Goal: Transaction & Acquisition: Purchase product/service

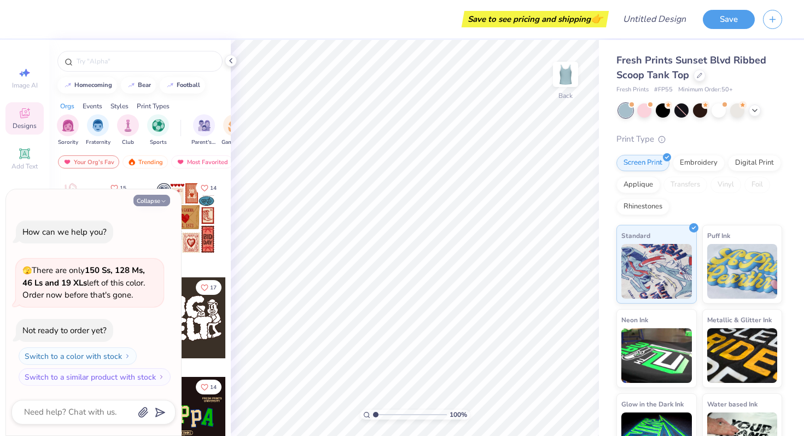
click at [162, 198] on icon "button" at bounding box center [163, 201] width 7 height 7
type textarea "x"
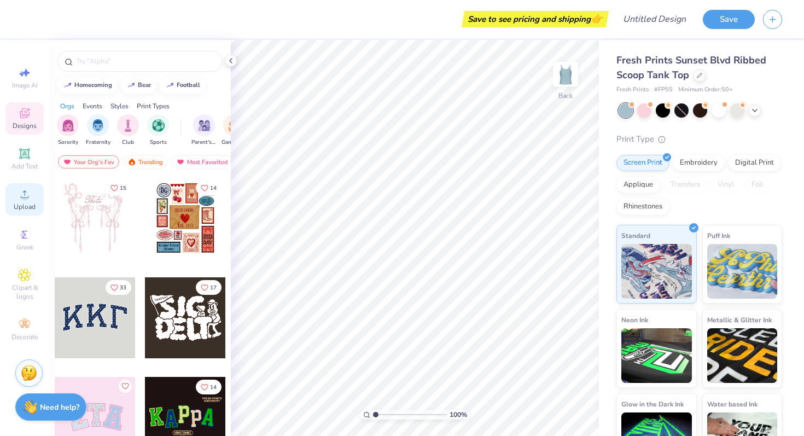
click at [28, 203] on span "Upload" at bounding box center [25, 206] width 22 height 9
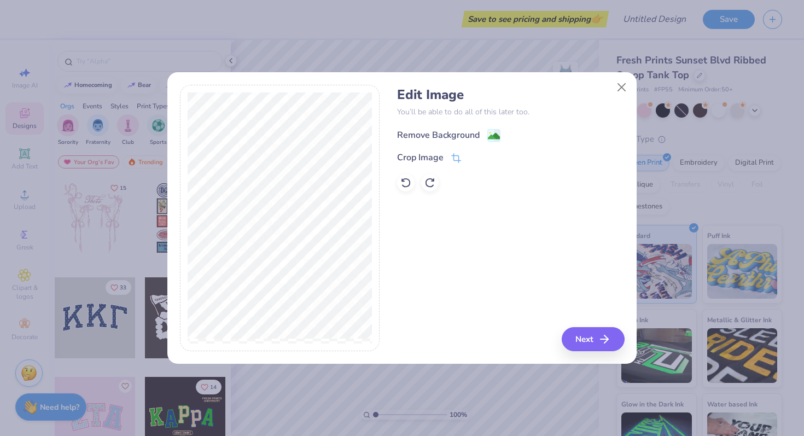
click at [496, 136] on image at bounding box center [494, 136] width 12 height 12
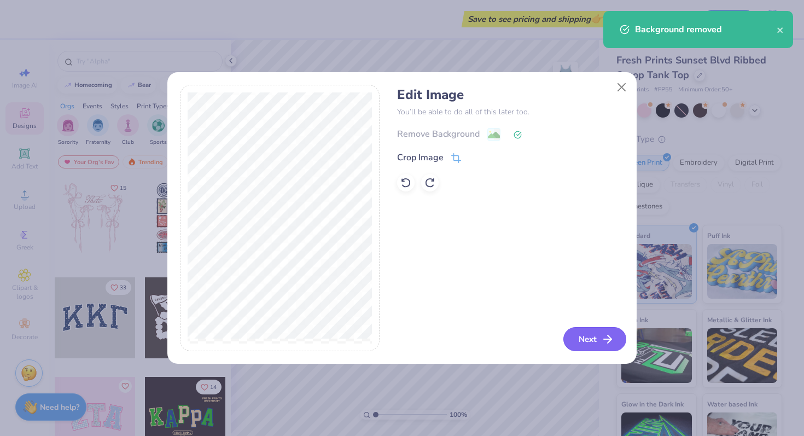
click at [590, 338] on button "Next" at bounding box center [594, 339] width 63 height 24
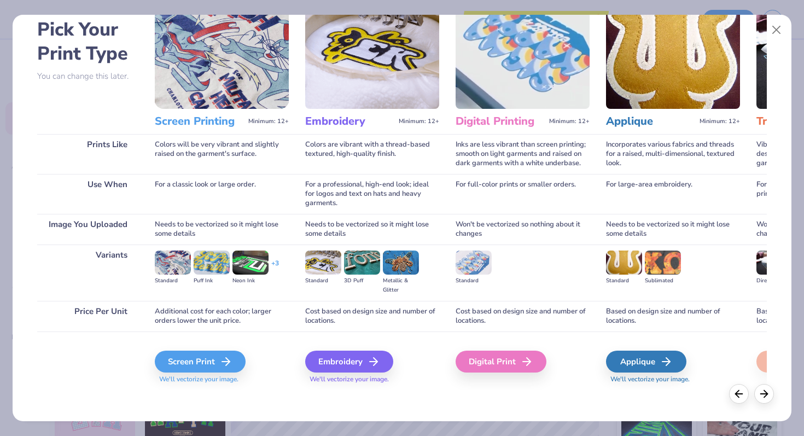
scroll to position [51, 0]
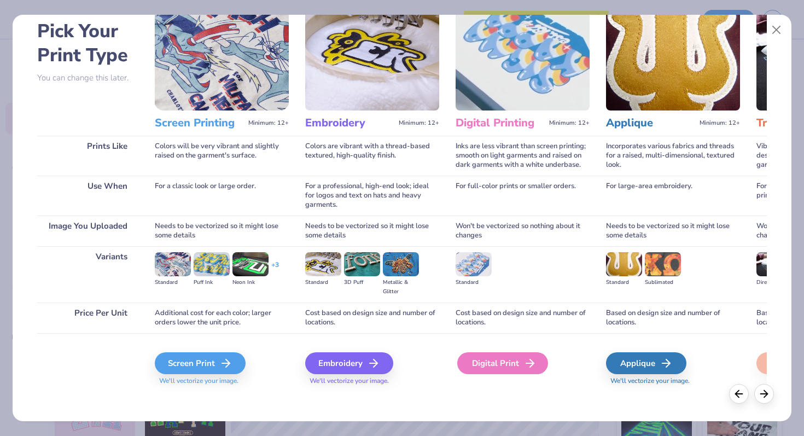
click at [492, 363] on div "Digital Print" at bounding box center [502, 363] width 91 height 22
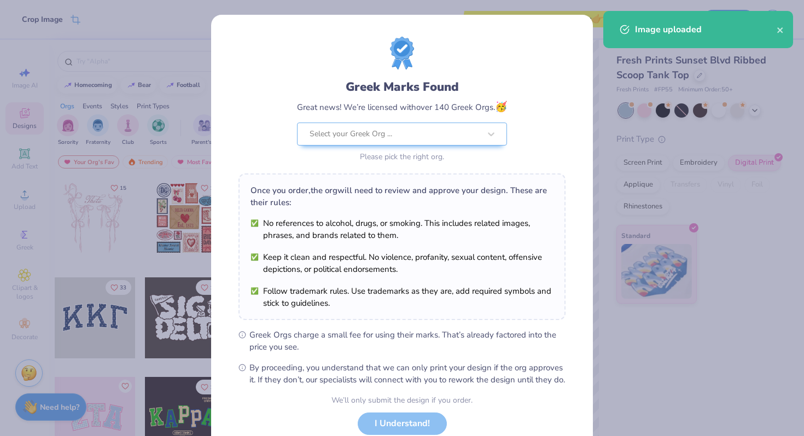
scroll to position [76, 0]
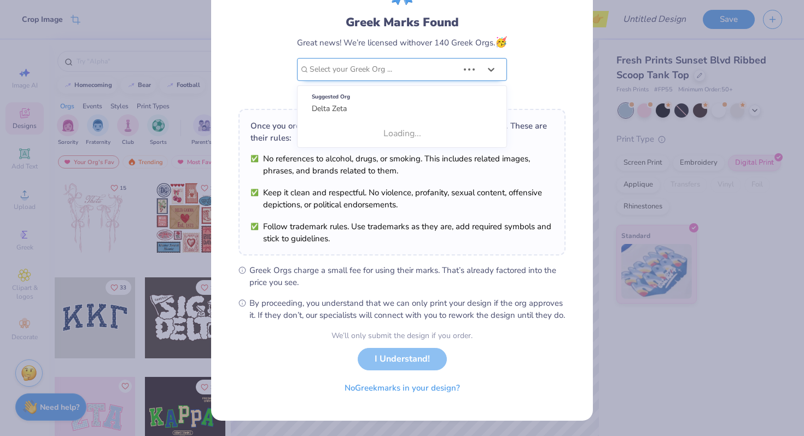
click at [396, 62] on div at bounding box center [383, 69] width 149 height 14
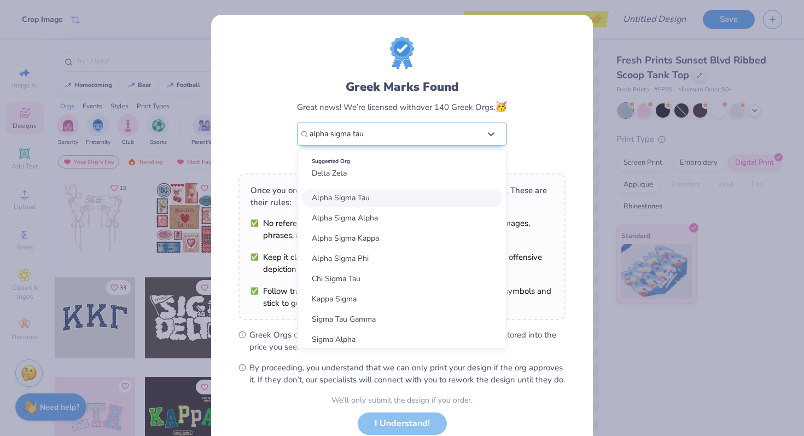
click at [370, 200] on span "Alpha Sigma Tau" at bounding box center [341, 197] width 58 height 10
type input "alpha sigma tau"
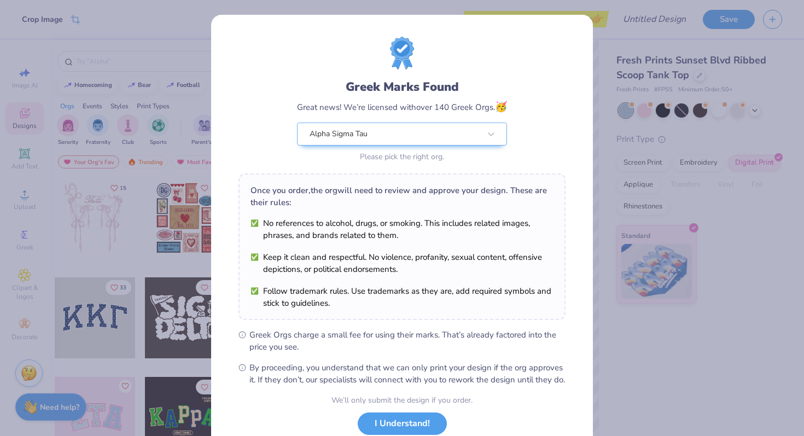
scroll to position [76, 0]
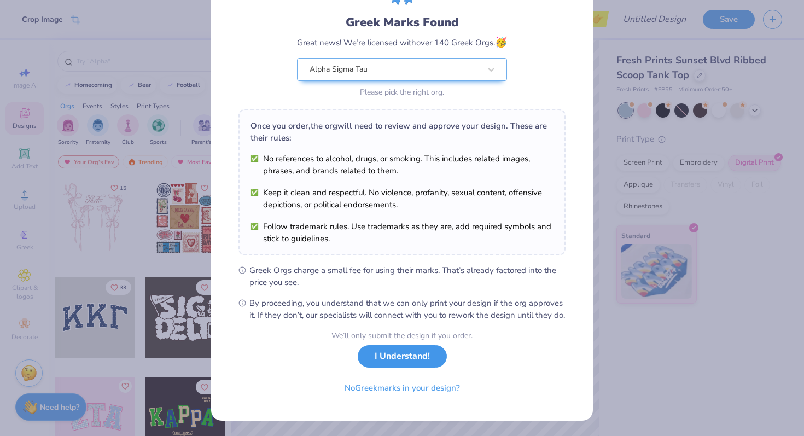
click at [395, 364] on button "I Understand!" at bounding box center [402, 356] width 89 height 22
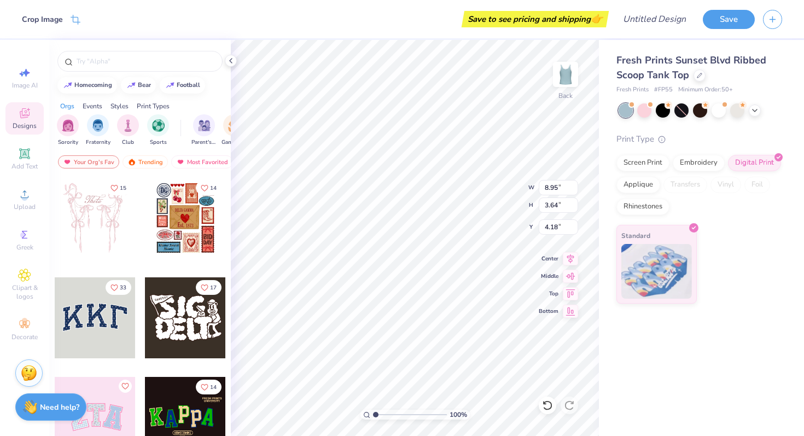
type input "1.18"
type input "7.67"
type input "3.12"
type input "1.25"
click at [232, 62] on icon at bounding box center [230, 60] width 9 height 9
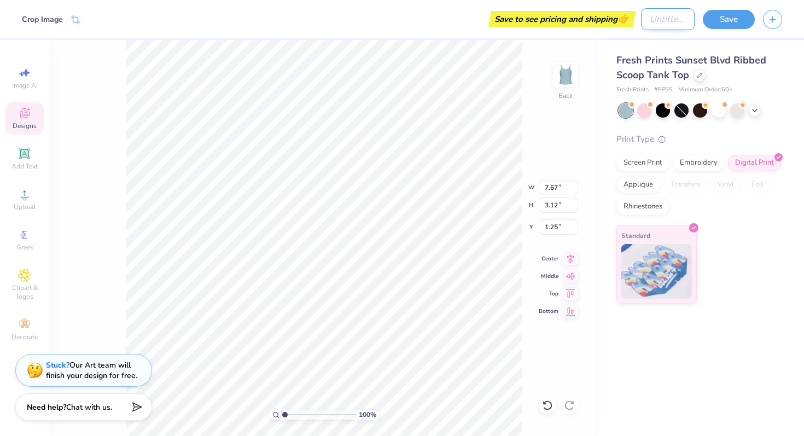
click at [670, 22] on input "Design Title" at bounding box center [668, 19] width 54 height 22
type input "bid day"
click at [738, 20] on button "Save" at bounding box center [729, 17] width 52 height 19
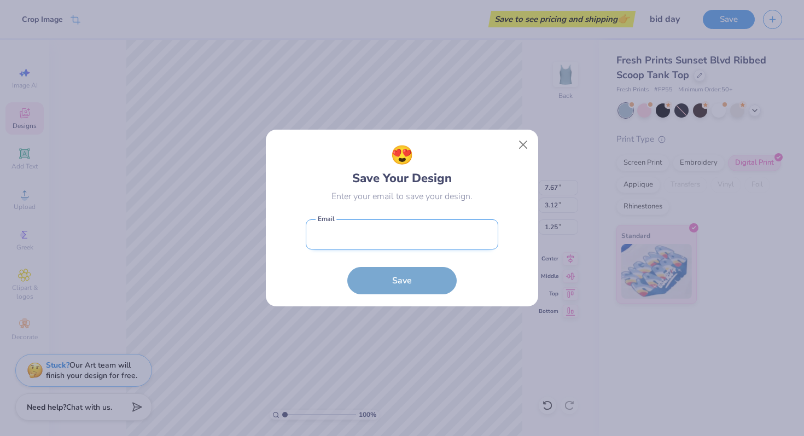
click at [392, 241] on input "email" at bounding box center [402, 234] width 192 height 30
type input "nbukowski1@gulls.salisbury.edu"
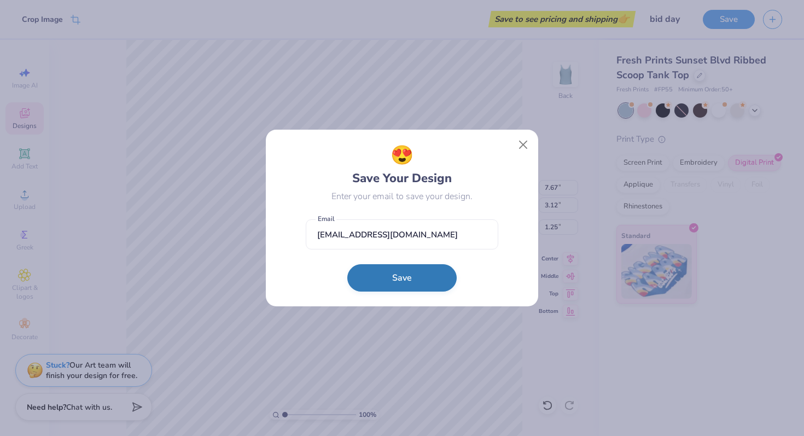
click at [399, 278] on button "Save" at bounding box center [401, 277] width 109 height 27
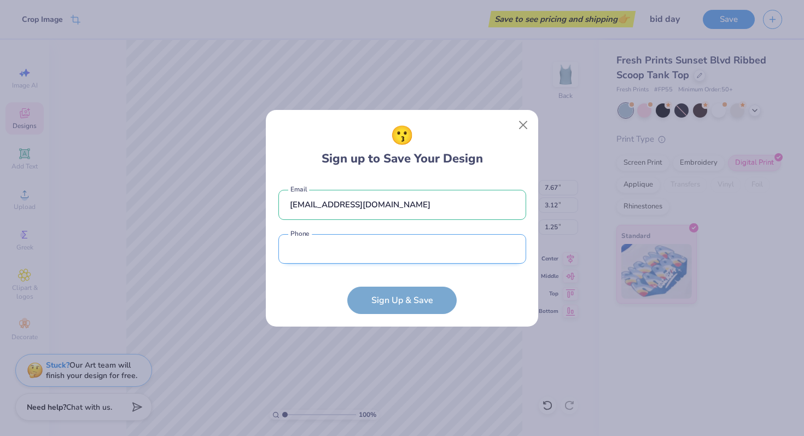
click at [381, 254] on input "tel" at bounding box center [402, 249] width 248 height 30
type input "(443) 421-6562"
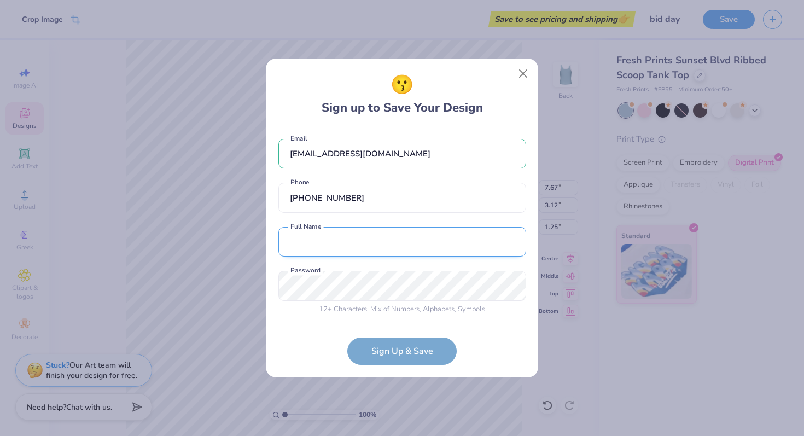
click at [394, 246] on input "text" at bounding box center [402, 242] width 248 height 30
type input "Norah Bukowski"
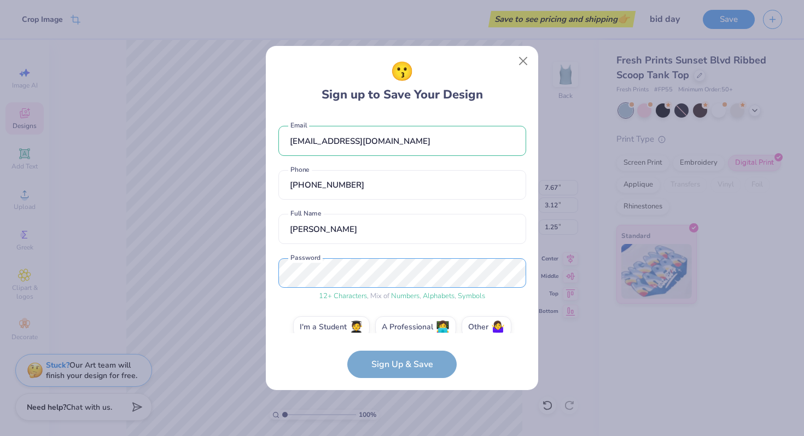
scroll to position [16, 0]
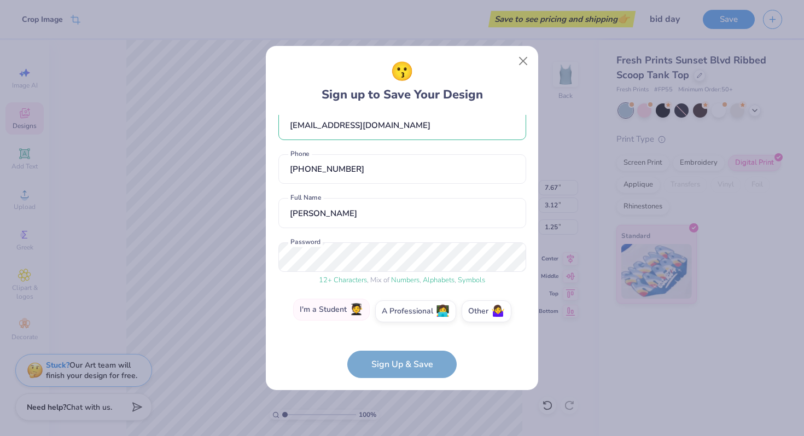
click at [346, 305] on label "I'm a Student 🧑‍🎓" at bounding box center [331, 310] width 77 height 22
click at [399, 326] on input "I'm a Student 🧑‍🎓" at bounding box center [402, 329] width 7 height 7
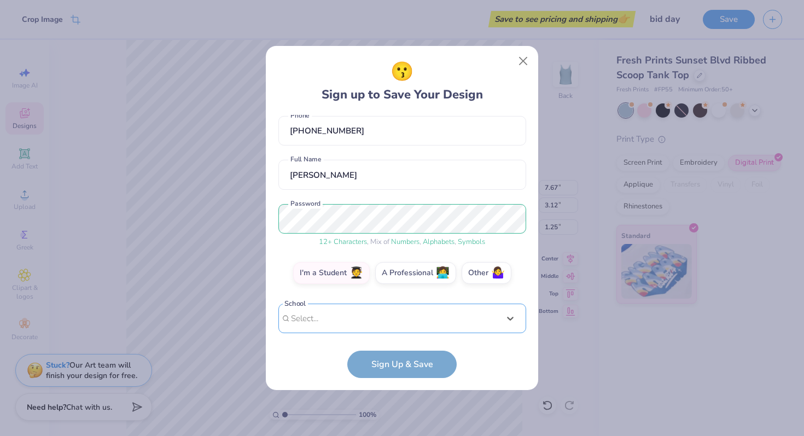
click at [401, 324] on div "option focused, 1 of 30. 30 results available. Use Up and Down to choose option…" at bounding box center [402, 403] width 248 height 200
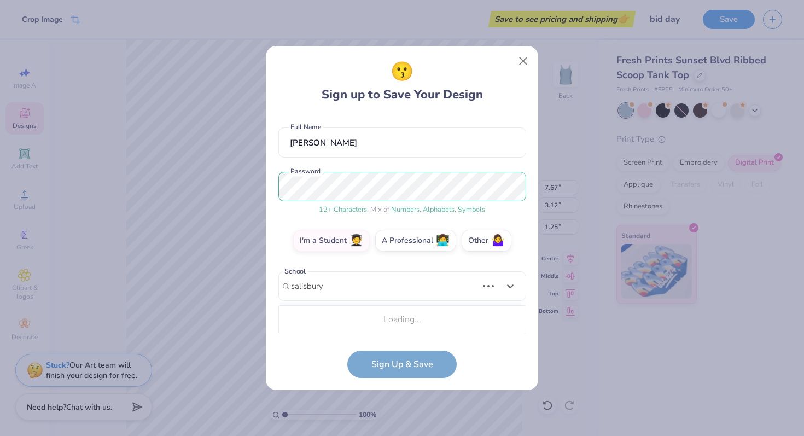
scroll to position [224, 0]
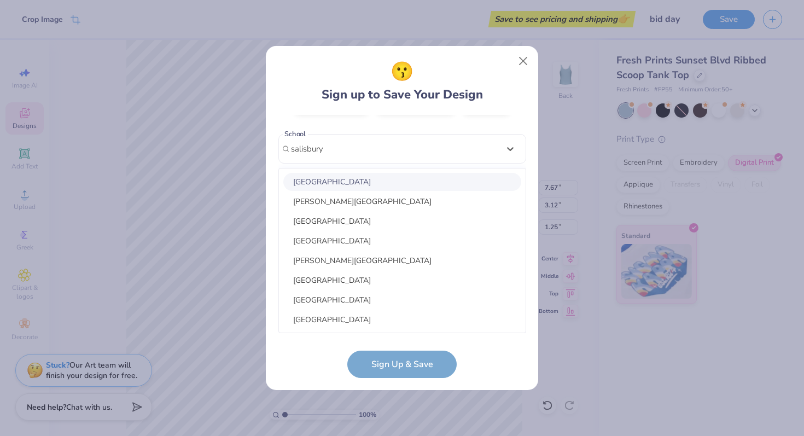
click at [374, 185] on div "Salisbury University" at bounding box center [402, 182] width 238 height 18
type input "salisbury"
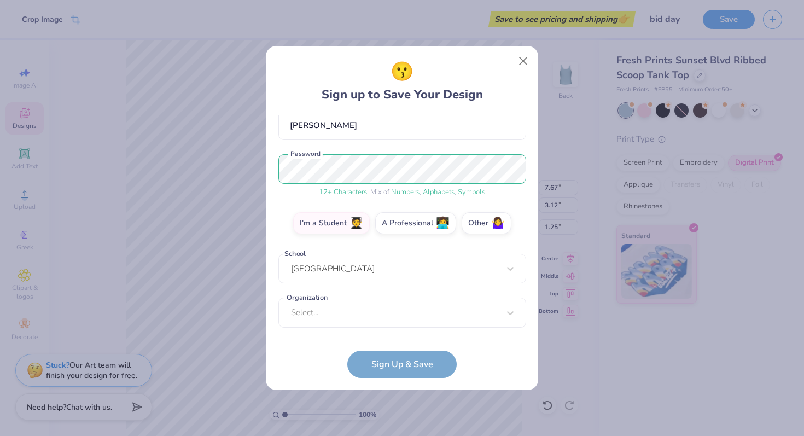
scroll to position [104, 0]
click at [357, 314] on div "Select..." at bounding box center [402, 312] width 248 height 30
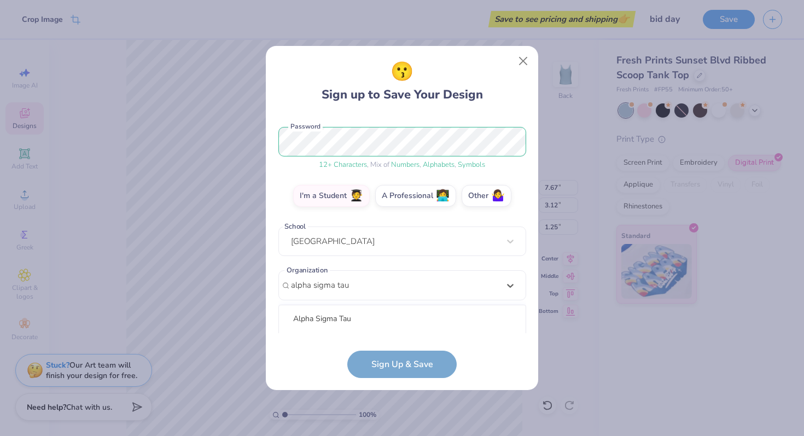
scroll to position [268, 0]
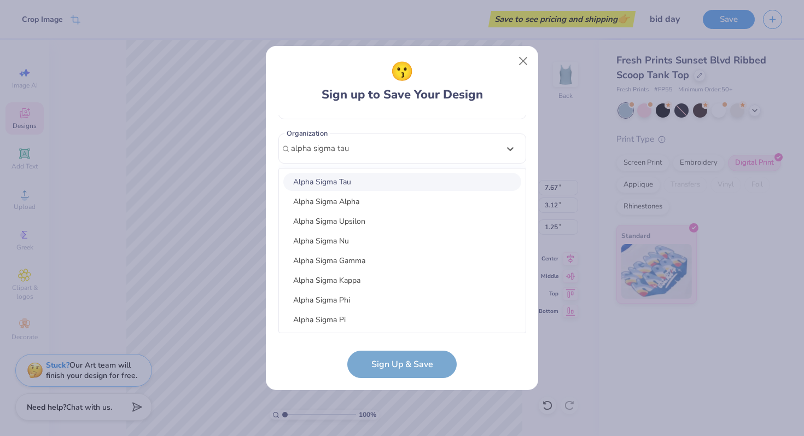
click at [379, 185] on div "Alpha Sigma Tau" at bounding box center [402, 182] width 238 height 18
type input "alpha sigma tau"
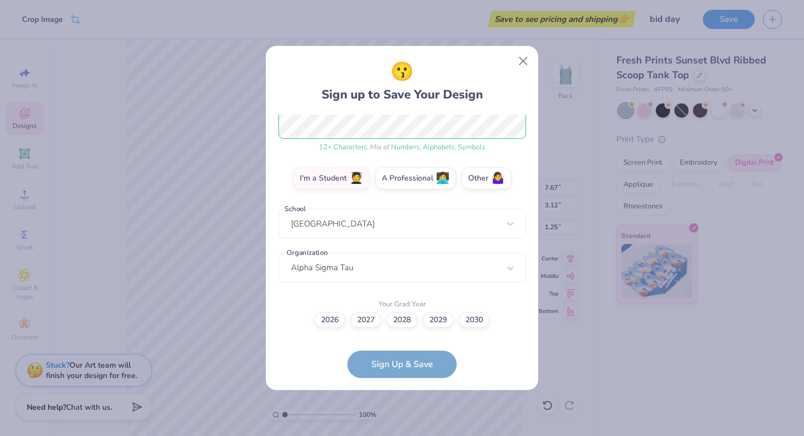
scroll to position [148, 0]
click at [398, 320] on label "2028" at bounding box center [402, 318] width 31 height 15
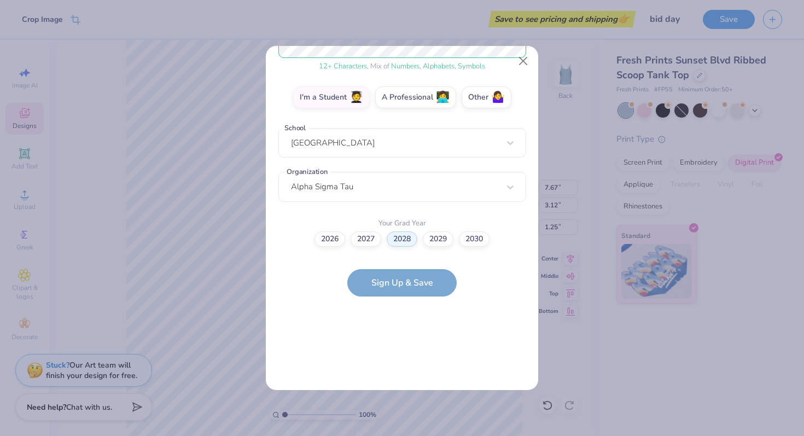
scroll to position [0, 0]
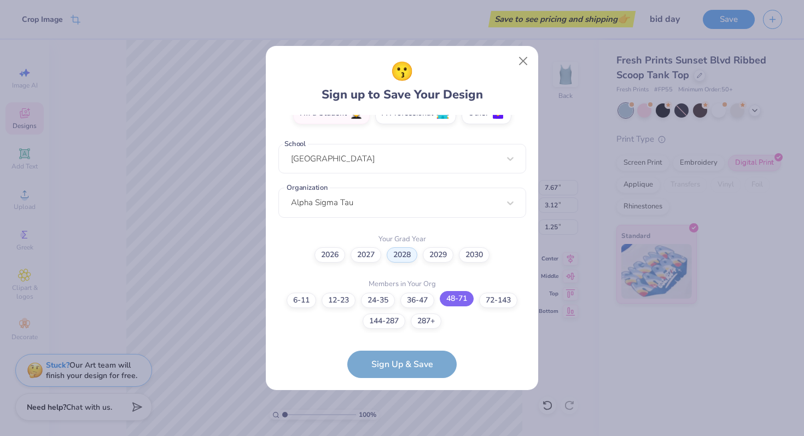
click at [452, 297] on label "48-71" at bounding box center [457, 298] width 34 height 15
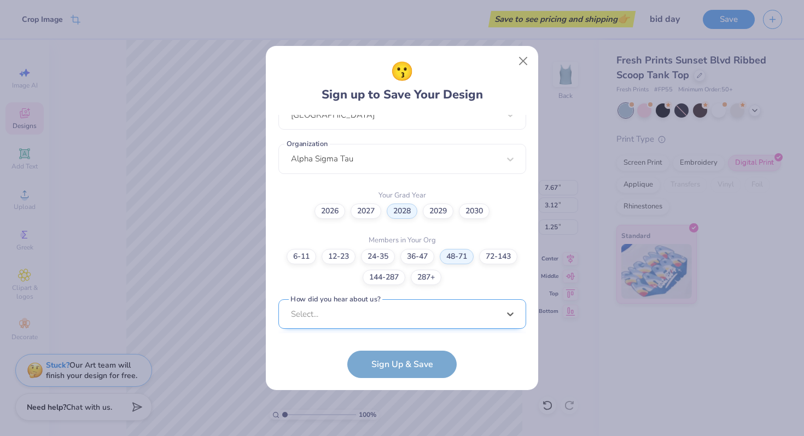
scroll to position [422, 0]
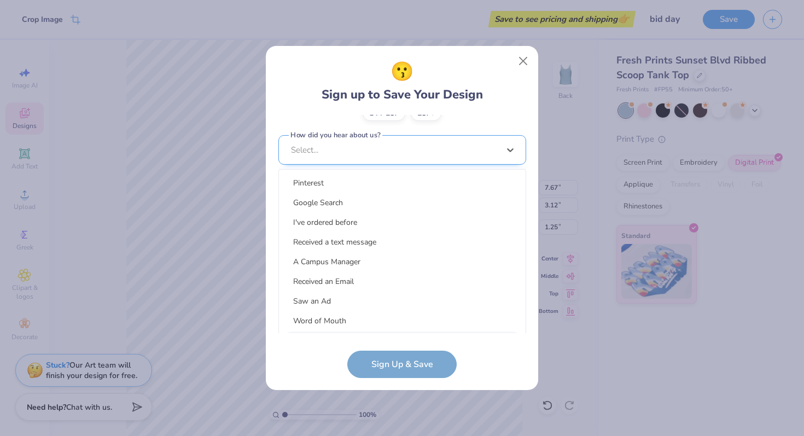
click at [452, 322] on div "option LinkedIn focused, 9 of 15. 15 results available. Use Up and Down to choo…" at bounding box center [402, 235] width 248 height 200
click at [449, 322] on div "Word of Mouth" at bounding box center [402, 321] width 238 height 18
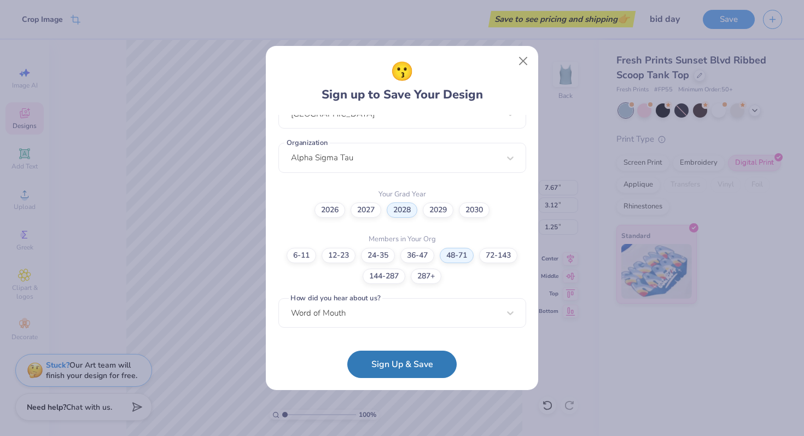
scroll to position [258, 0]
click at [437, 367] on button "Sign Up & Save" at bounding box center [401, 361] width 109 height 27
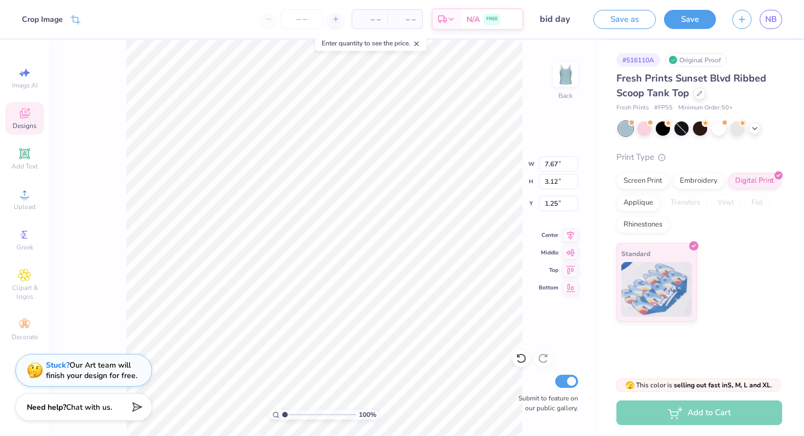
click at [637, 59] on div "# 516110A" at bounding box center [638, 60] width 44 height 14
click at [377, 19] on span "– –" at bounding box center [370, 19] width 22 height 11
click at [368, 20] on span "– –" at bounding box center [370, 19] width 22 height 11
click at [372, 20] on span "– –" at bounding box center [370, 19] width 22 height 11
click at [380, 16] on div "– – Per Item" at bounding box center [369, 19] width 35 height 19
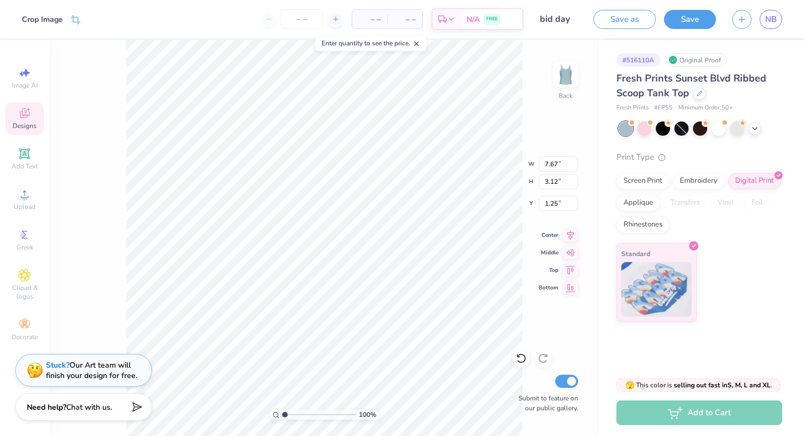
click at [380, 20] on span "– –" at bounding box center [370, 19] width 22 height 11
click at [338, 16] on div at bounding box center [335, 19] width 15 height 15
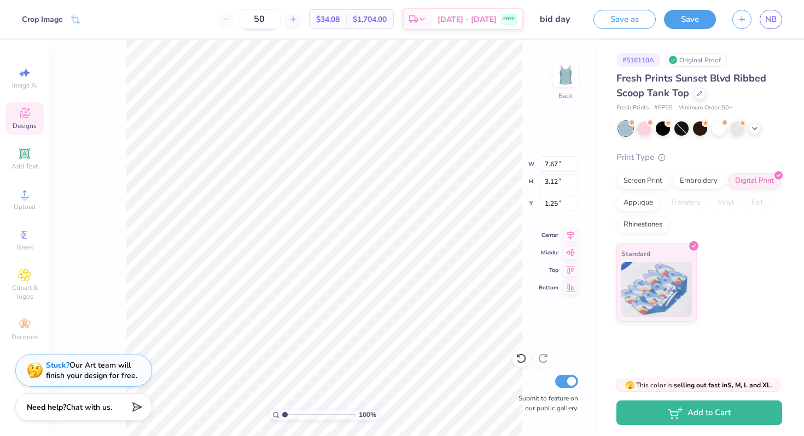
click at [281, 19] on input "50" at bounding box center [259, 19] width 43 height 20
type input "5"
type input "85"
click at [651, 182] on div "Screen Print" at bounding box center [642, 179] width 53 height 16
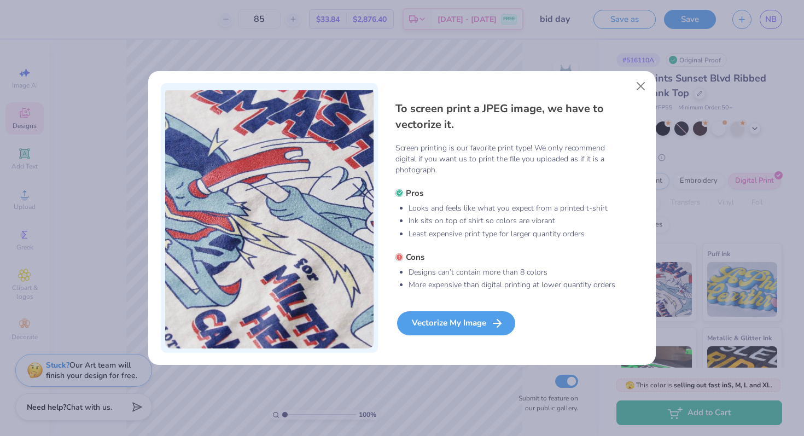
click at [443, 318] on div "Vectorize My Image" at bounding box center [456, 323] width 118 height 24
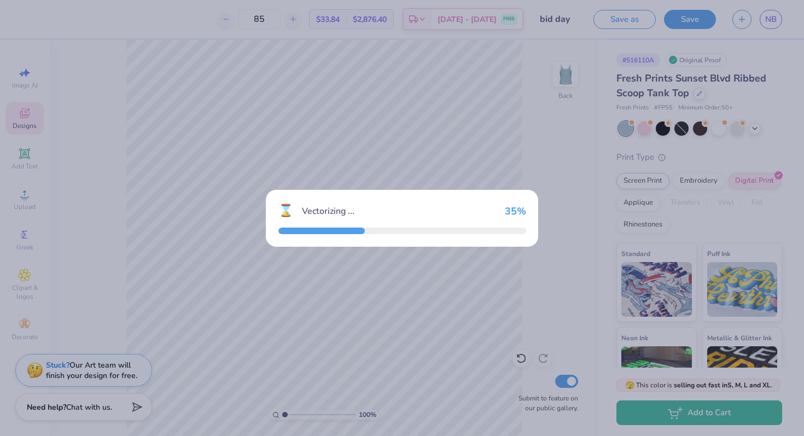
type textarea "x"
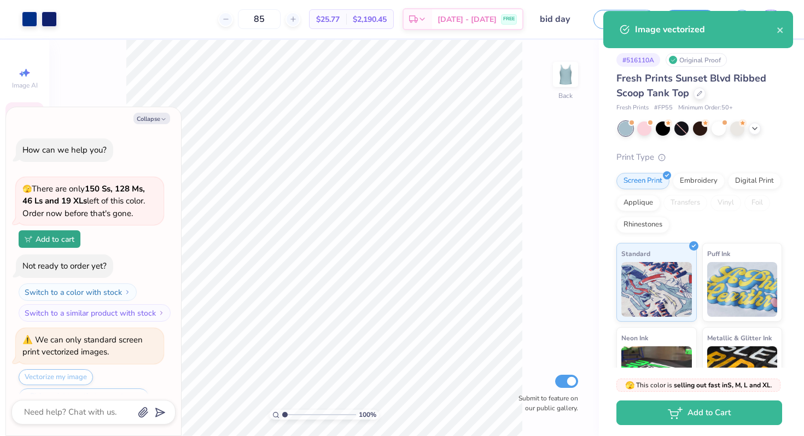
scroll to position [26, 0]
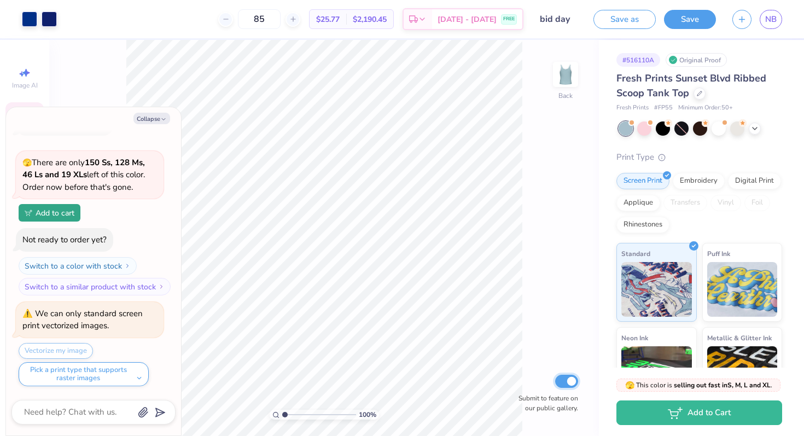
click at [569, 375] on input "Submit to feature on our public gallery." at bounding box center [566, 381] width 23 height 13
checkbox input "false"
click at [561, 79] on img at bounding box center [566, 74] width 44 height 44
click at [562, 79] on img at bounding box center [566, 74] width 44 height 44
click at [157, 122] on button "Collapse" at bounding box center [151, 118] width 37 height 11
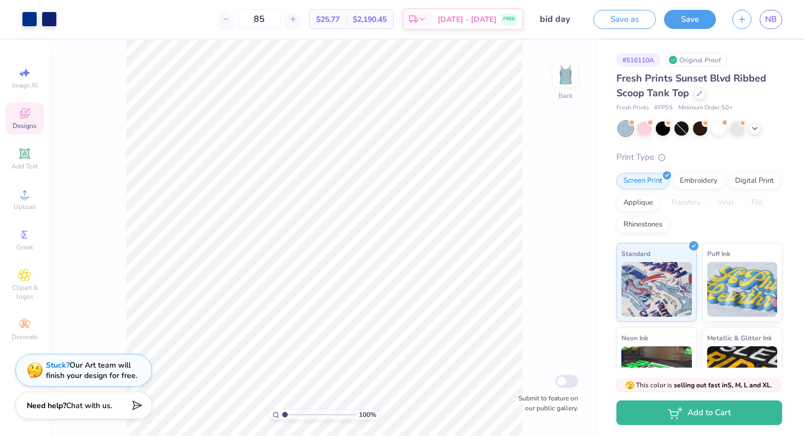
click at [91, 402] on span "Chat with us." at bounding box center [89, 405] width 46 height 10
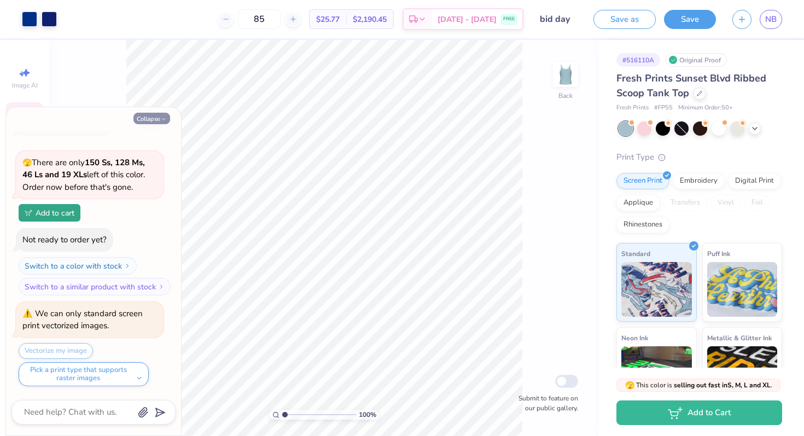
click at [154, 122] on button "Collapse" at bounding box center [151, 118] width 37 height 11
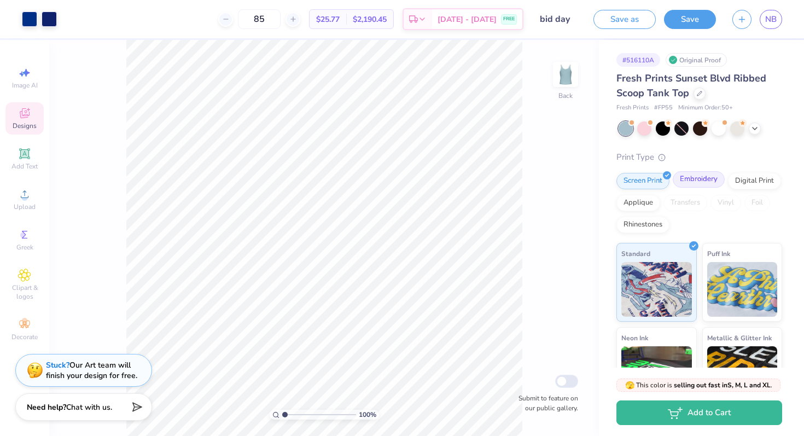
click at [695, 182] on div "Embroidery" at bounding box center [699, 179] width 52 height 16
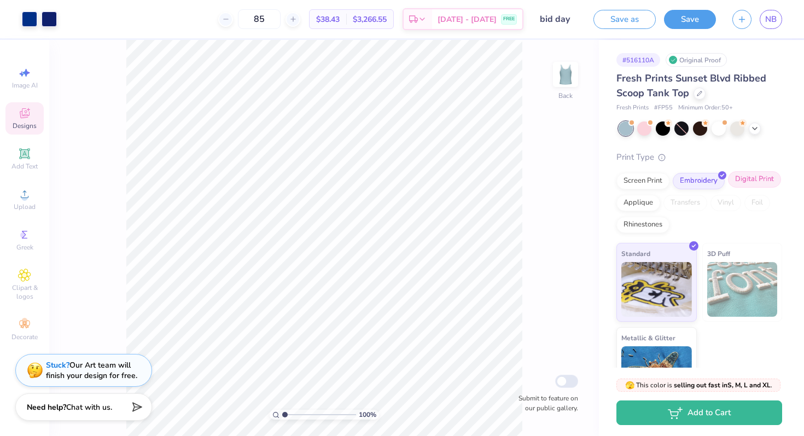
click at [747, 184] on div "Digital Print" at bounding box center [754, 179] width 53 height 16
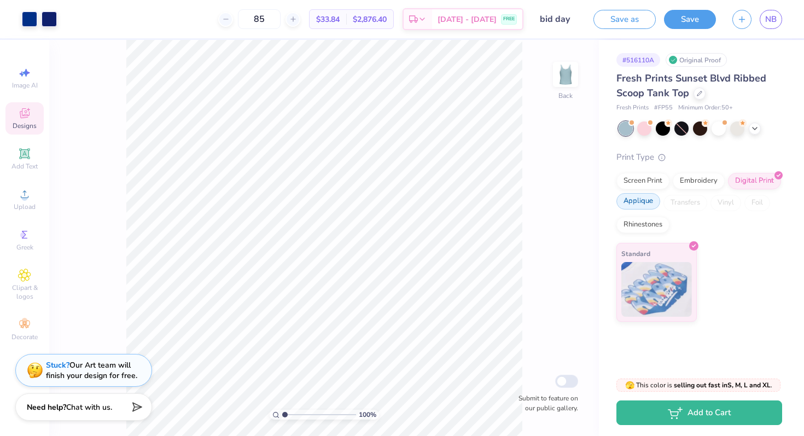
click at [644, 200] on div "Applique" at bounding box center [638, 201] width 44 height 16
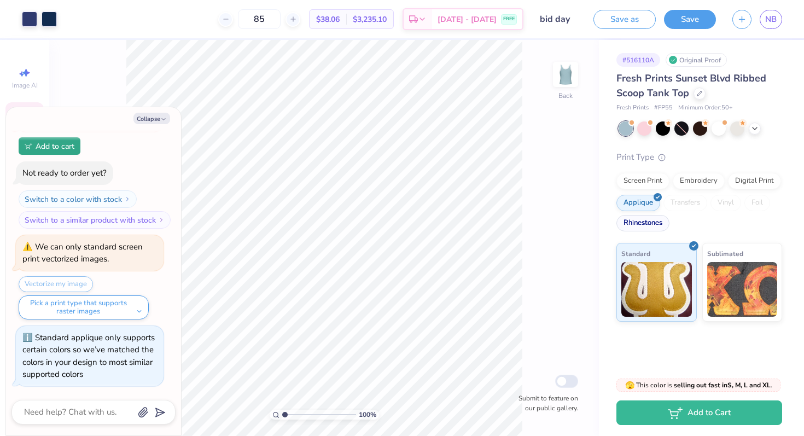
click at [642, 224] on div "Rhinestones" at bounding box center [642, 223] width 53 height 16
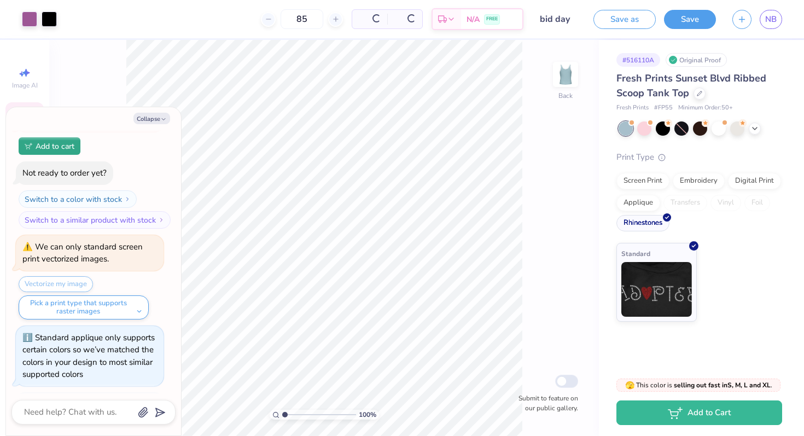
scroll to position [160, 0]
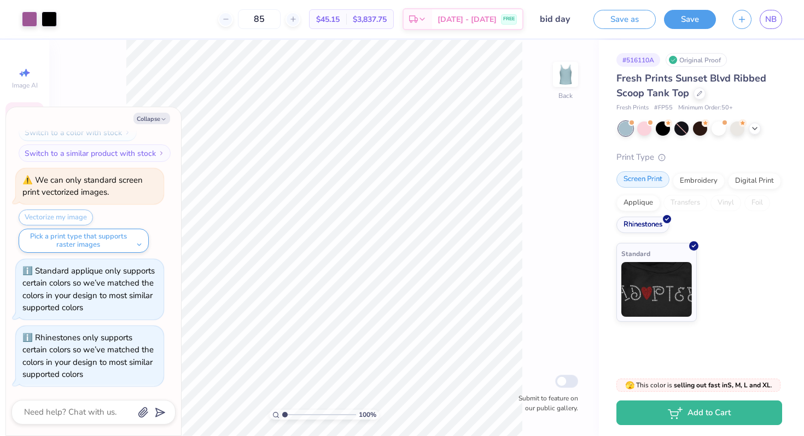
click at [650, 183] on div "Screen Print" at bounding box center [642, 179] width 53 height 16
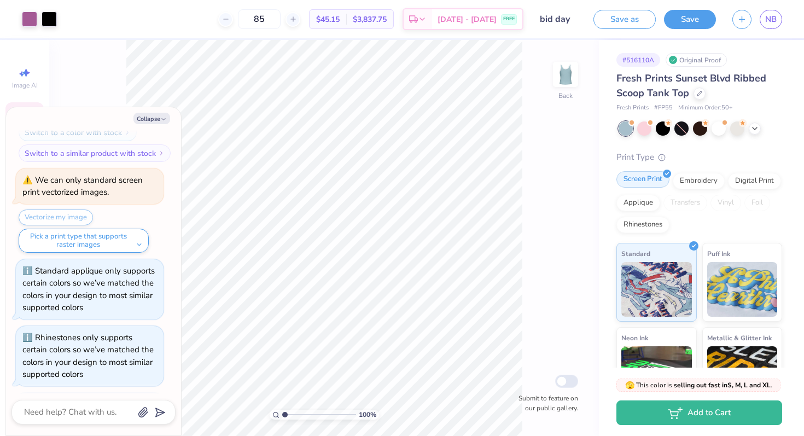
scroll to position [226, 0]
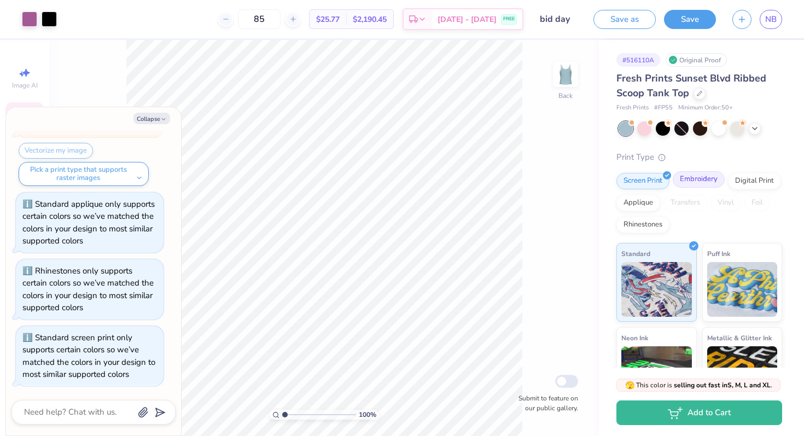
click at [715, 178] on div "Embroidery" at bounding box center [699, 179] width 52 height 16
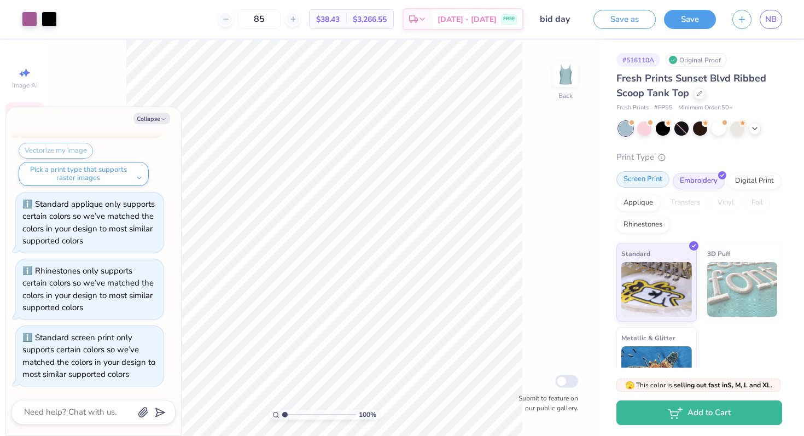
click at [637, 183] on div "Screen Print" at bounding box center [642, 179] width 53 height 16
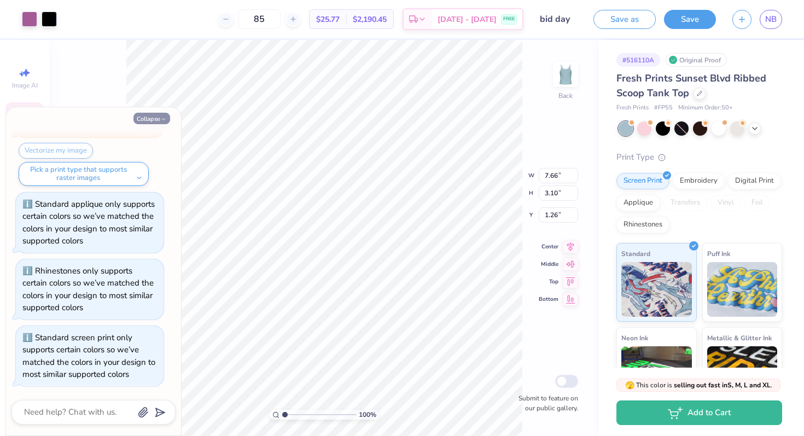
click at [151, 122] on button "Collapse" at bounding box center [151, 118] width 37 height 11
type textarea "x"
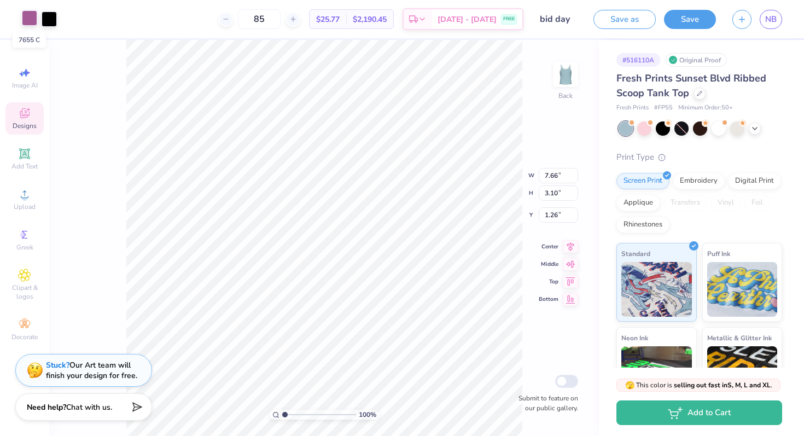
click at [31, 20] on div at bounding box center [29, 17] width 15 height 15
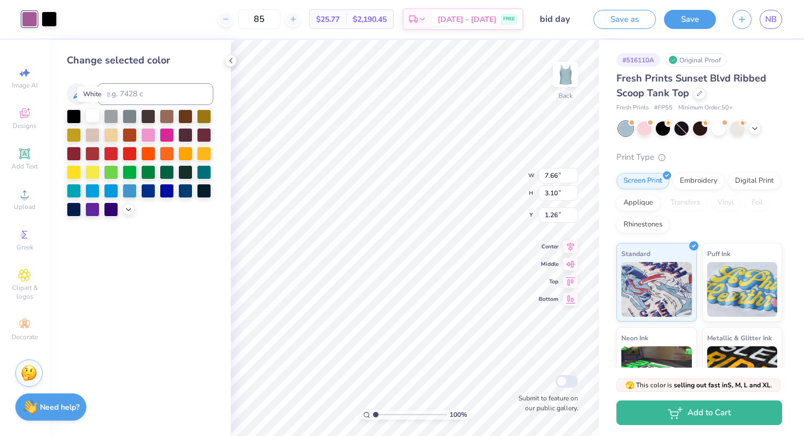
click at [96, 116] on div at bounding box center [92, 115] width 14 height 14
click at [48, 25] on div at bounding box center [49, 17] width 15 height 15
click at [95, 116] on div at bounding box center [92, 115] width 14 height 14
click at [231, 64] on icon at bounding box center [230, 60] width 9 height 9
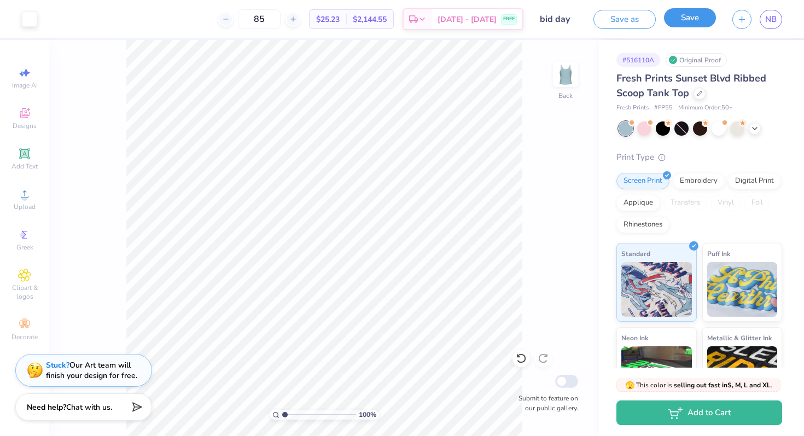
click at [702, 22] on button "Save" at bounding box center [690, 17] width 52 height 19
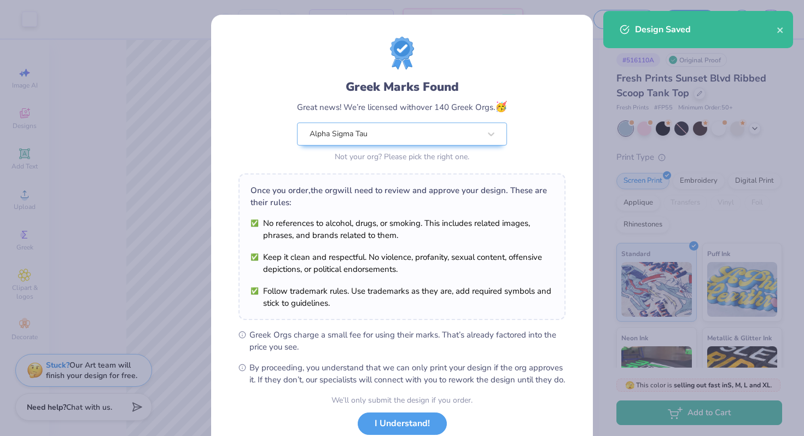
scroll to position [76, 0]
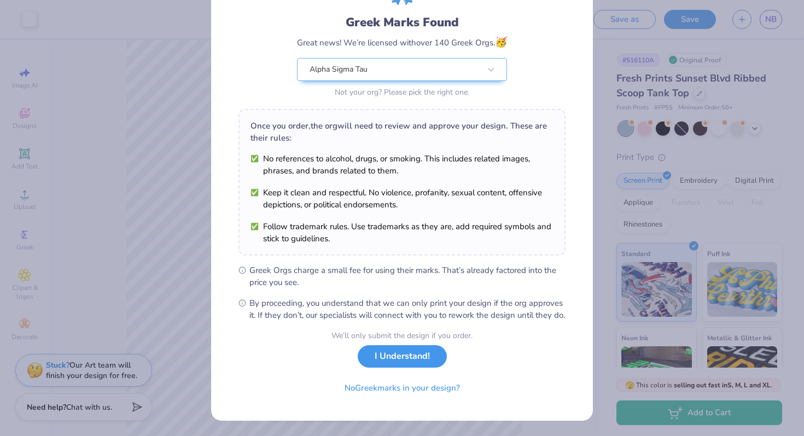
click at [407, 363] on button "I Understand!" at bounding box center [402, 356] width 89 height 22
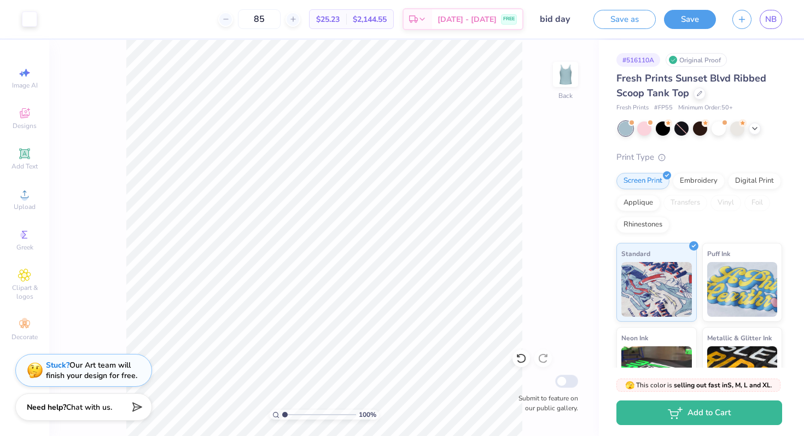
scroll to position [0, 0]
click at [699, 17] on button "Save" at bounding box center [690, 17] width 52 height 19
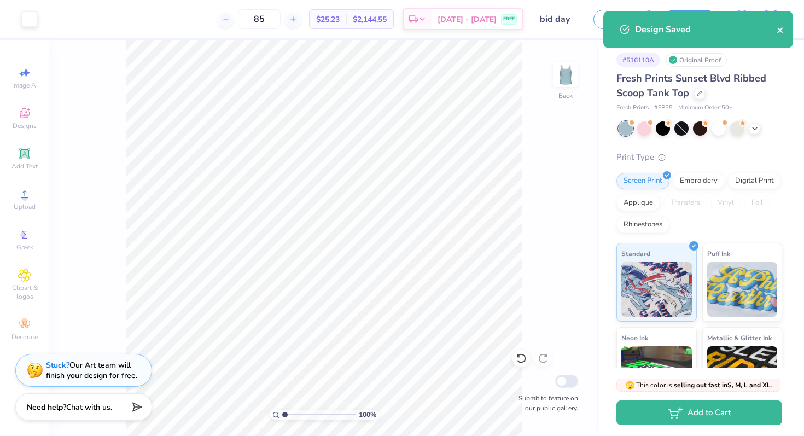
click at [782, 29] on icon "close" at bounding box center [780, 30] width 8 height 9
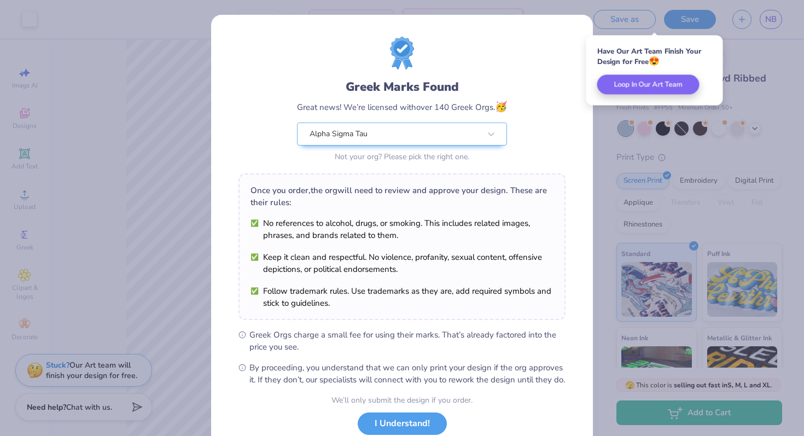
scroll to position [76, 0]
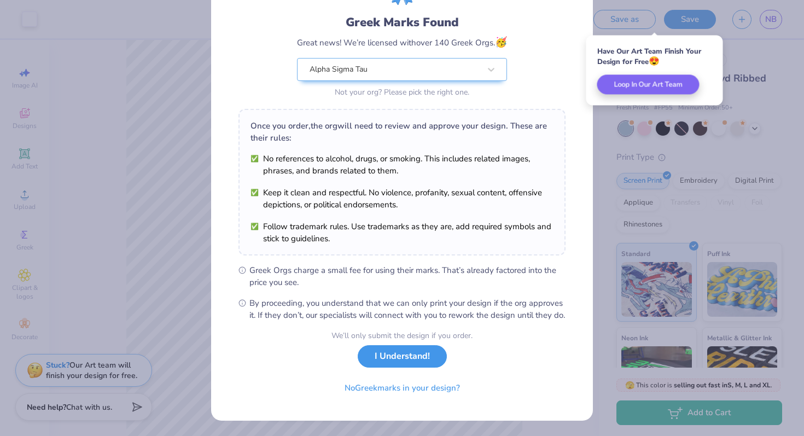
click at [407, 360] on button "I Understand!" at bounding box center [402, 356] width 89 height 22
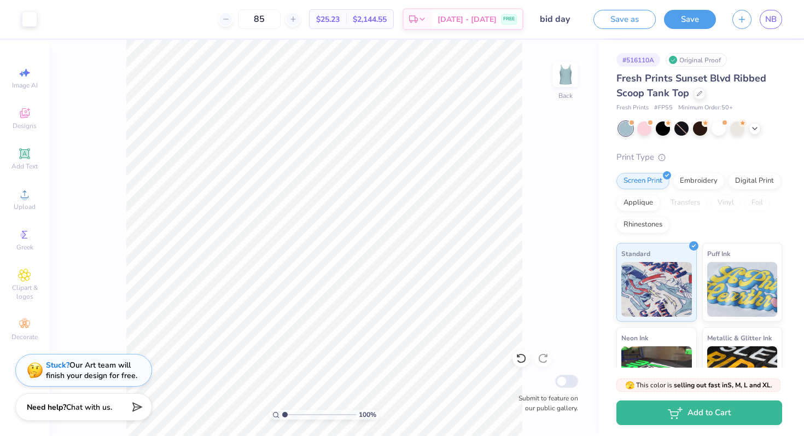
scroll to position [0, 0]
click at [766, 22] on span "NB" at bounding box center [770, 19] width 11 height 13
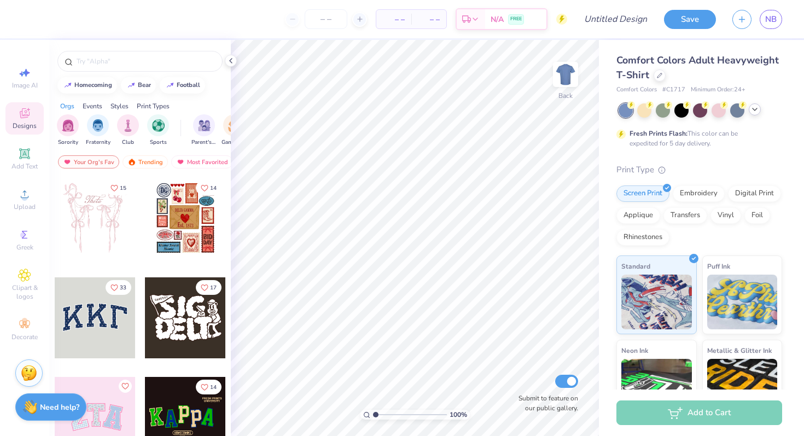
click at [757, 108] on icon at bounding box center [754, 109] width 9 height 9
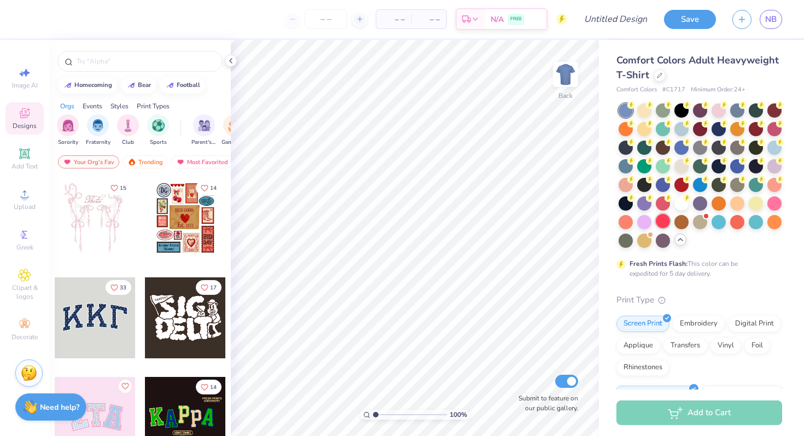
click at [662, 224] on div at bounding box center [663, 221] width 14 height 14
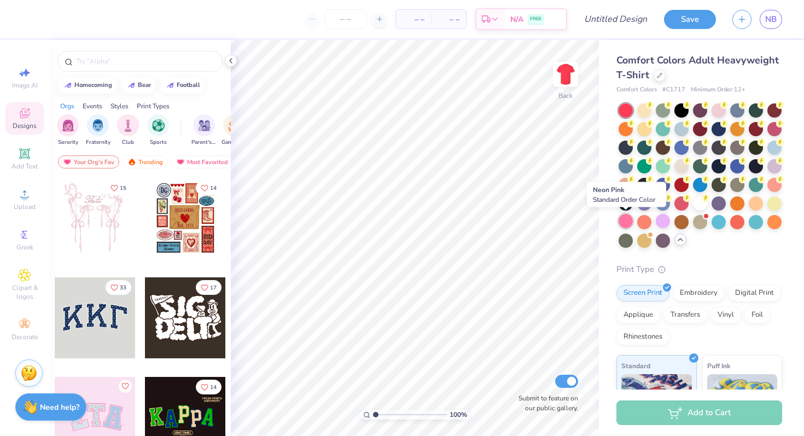
click at [626, 219] on div at bounding box center [625, 221] width 14 height 14
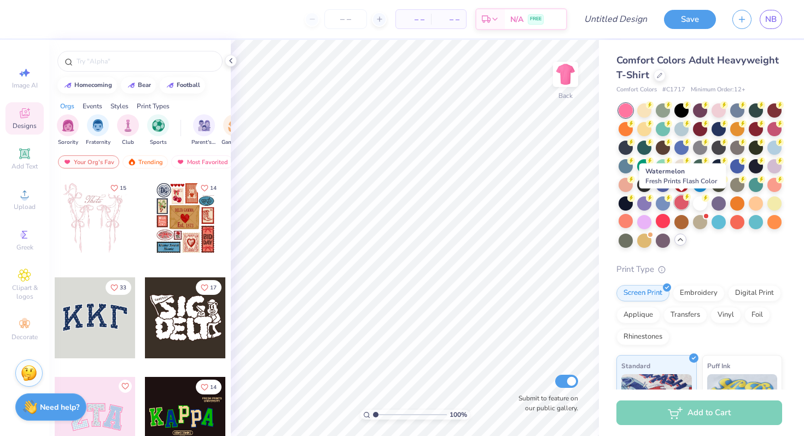
click at [684, 207] on div at bounding box center [681, 202] width 14 height 14
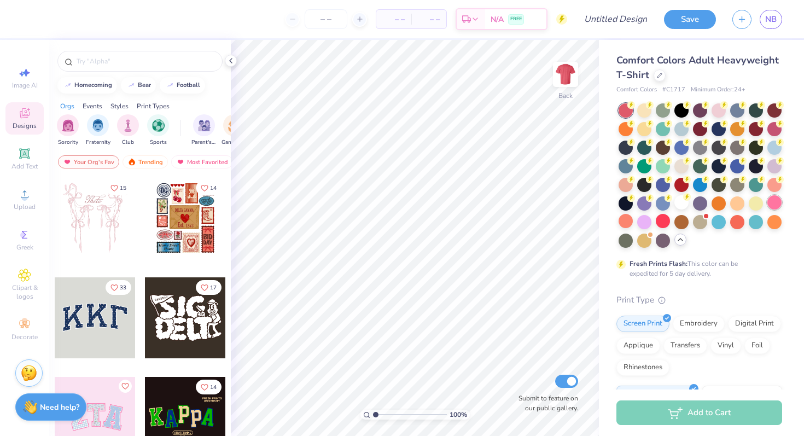
click at [776, 202] on div at bounding box center [774, 202] width 14 height 14
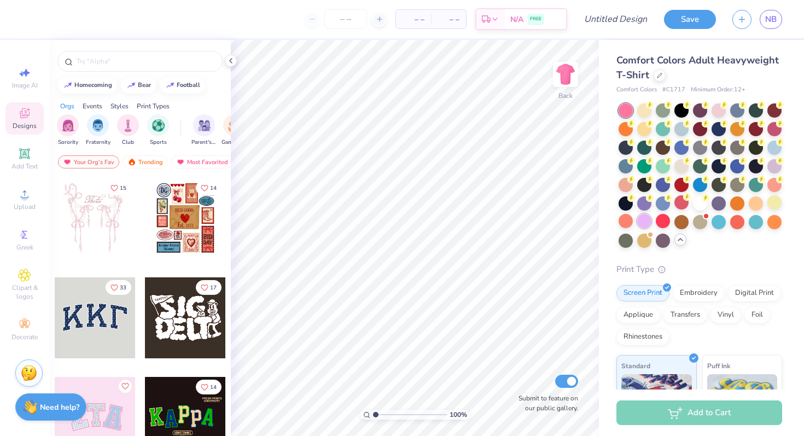
click at [649, 219] on div at bounding box center [644, 221] width 14 height 14
click at [626, 226] on div at bounding box center [625, 221] width 14 height 14
click at [341, 17] on input "number" at bounding box center [345, 19] width 43 height 20
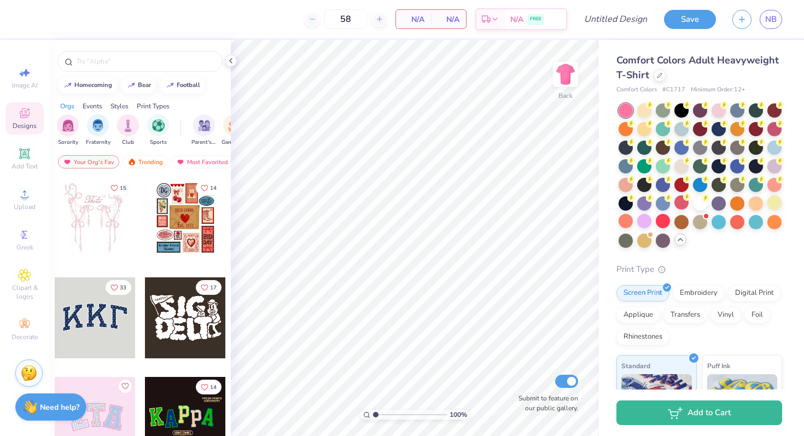
type input "58"
click at [134, 58] on input "text" at bounding box center [145, 61] width 140 height 11
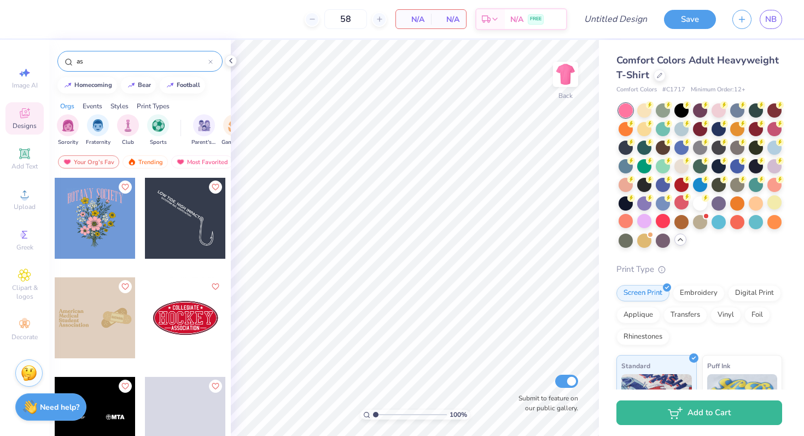
type input "a"
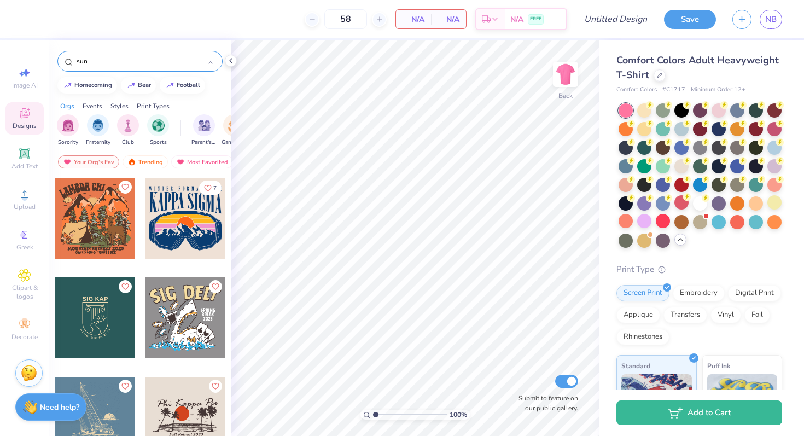
type input "sun"
click at [122, 104] on div "Styles" at bounding box center [119, 106] width 18 height 10
click at [92, 106] on div "Events" at bounding box center [93, 106] width 20 height 10
click at [67, 106] on div "Orgs" at bounding box center [67, 106] width 14 height 10
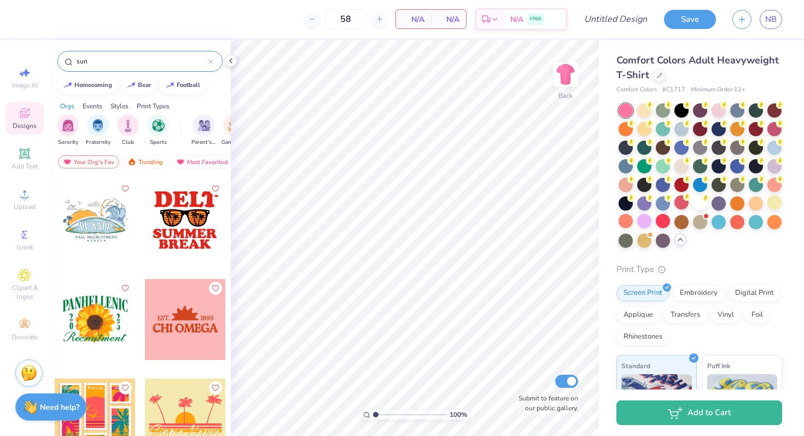
scroll to position [1293, 0]
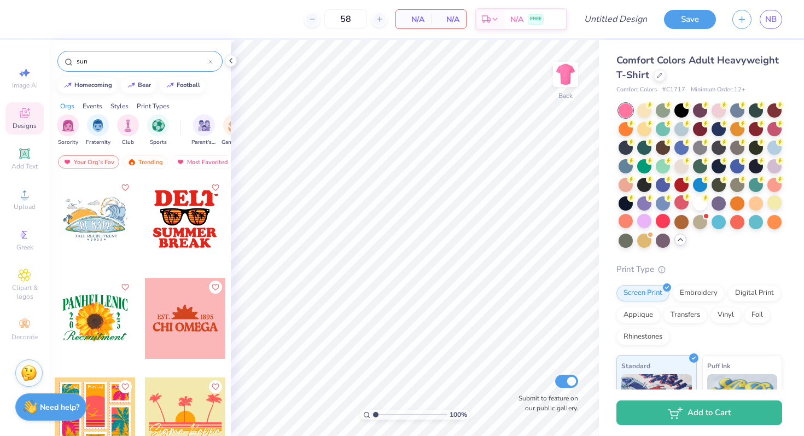
click at [185, 317] on div at bounding box center [185, 318] width 81 height 81
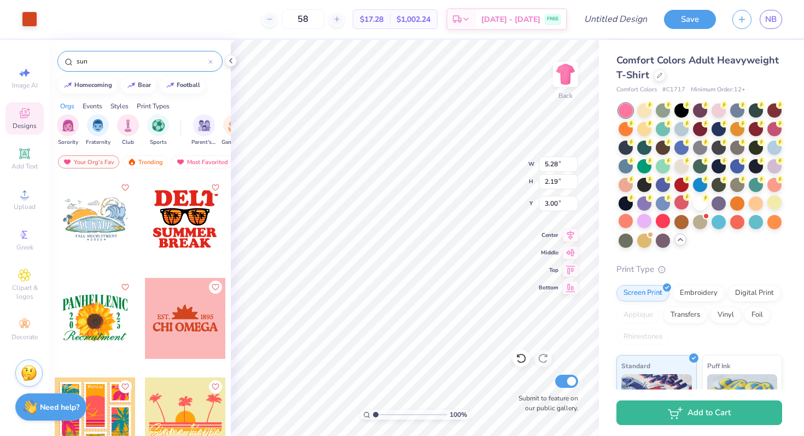
type input "5.48"
type input "7.74"
type input "3.21"
type input "9.17"
type input "3.80"
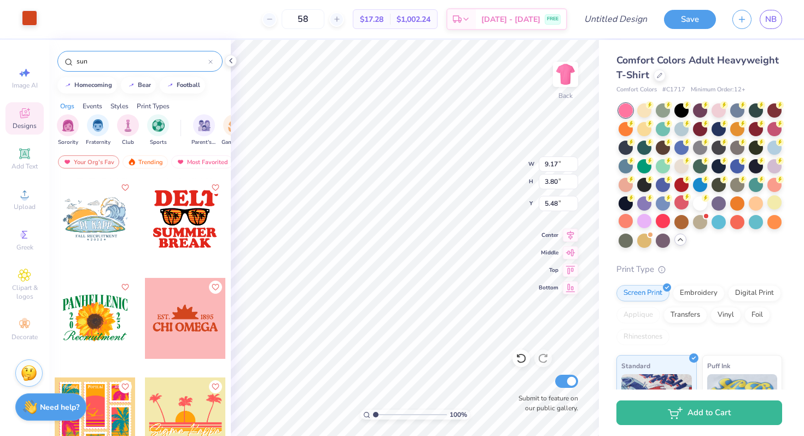
click at [30, 21] on div at bounding box center [29, 17] width 15 height 15
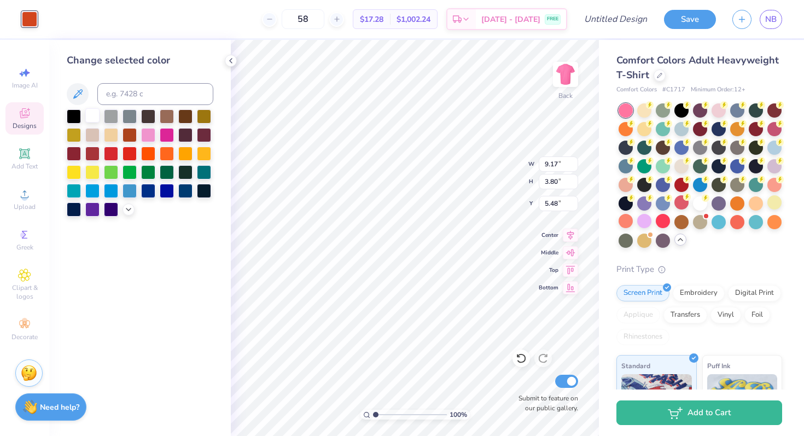
click at [92, 121] on div at bounding box center [92, 115] width 14 height 14
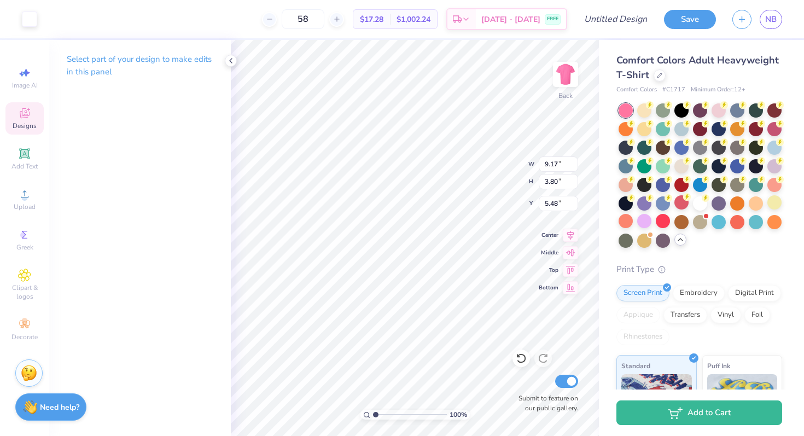
type input "5.49"
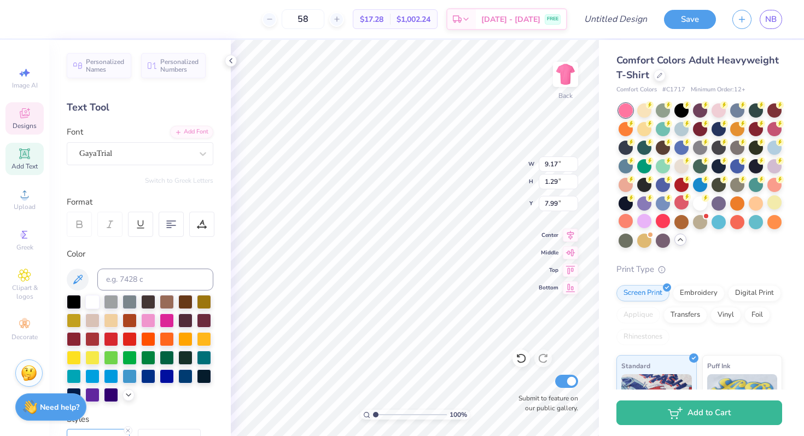
scroll to position [0, 0]
type textarea "C"
type textarea "ALPHA SIGMA TAU"
type input "11.02"
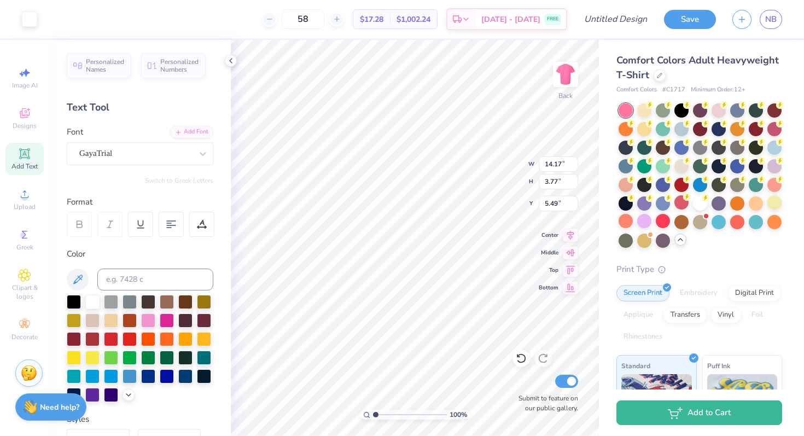
type input "2.93"
type input "6.34"
click at [27, 282] on div "Clipart & logos" at bounding box center [24, 284] width 38 height 41
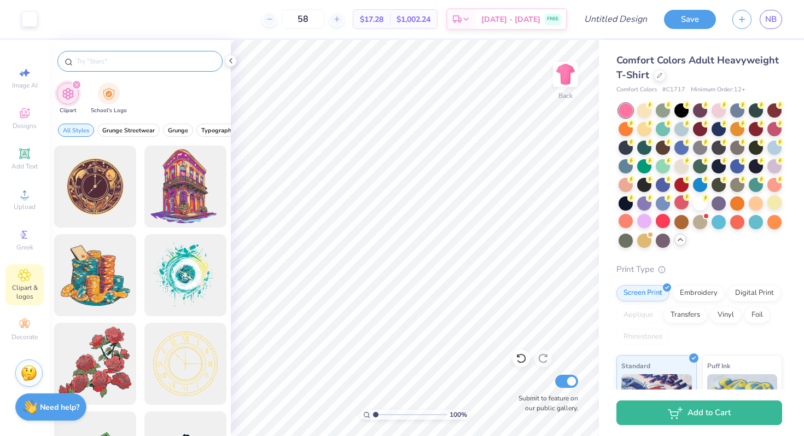
click at [112, 66] on input "text" at bounding box center [145, 61] width 140 height 11
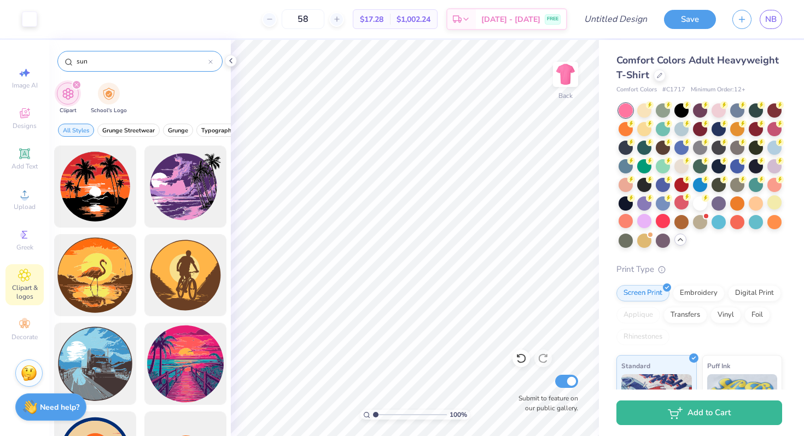
type input "sun"
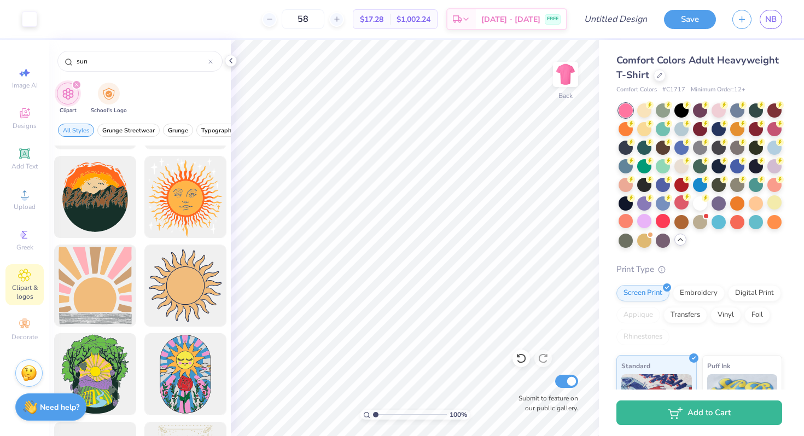
scroll to position [1945, 0]
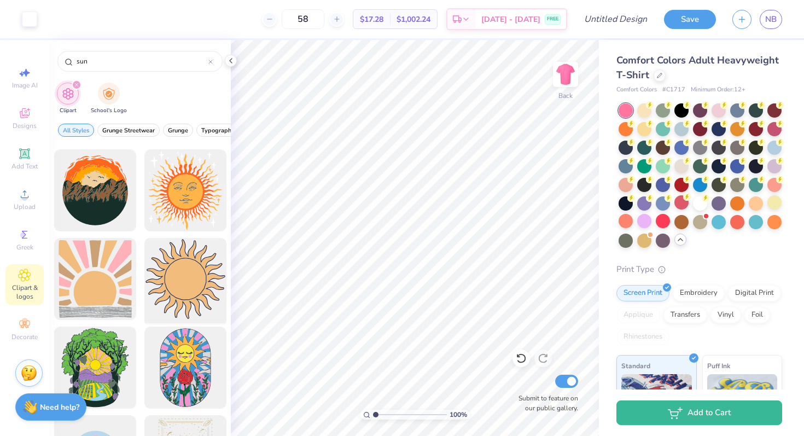
click at [192, 296] on div at bounding box center [185, 279] width 90 height 90
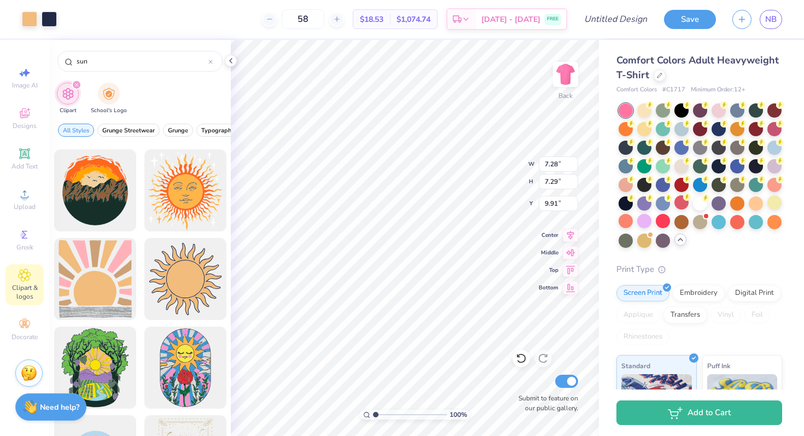
type input "7.28"
type input "7.29"
type input "9.91"
type input "11.02"
type input "0.96"
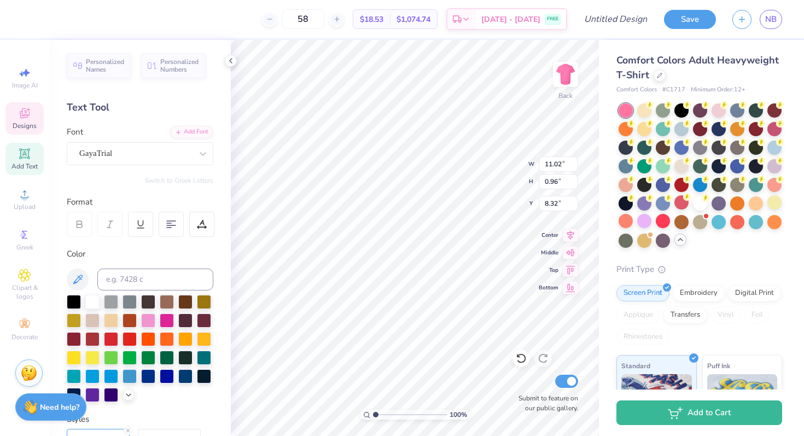
type input "14.10"
type input "2.99"
type input "1.61"
type input "6.34"
type input "7.28"
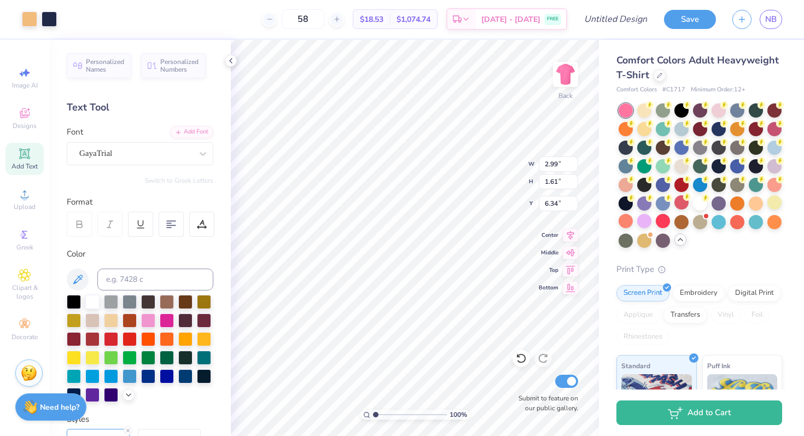
type input "7.29"
type input "3.50"
type input "11.02"
type input "0.96"
type input "11.54"
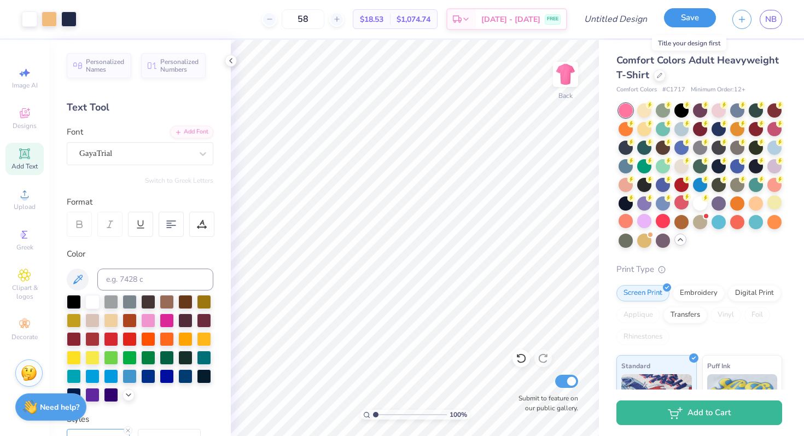
click at [698, 19] on button "Save" at bounding box center [690, 17] width 52 height 19
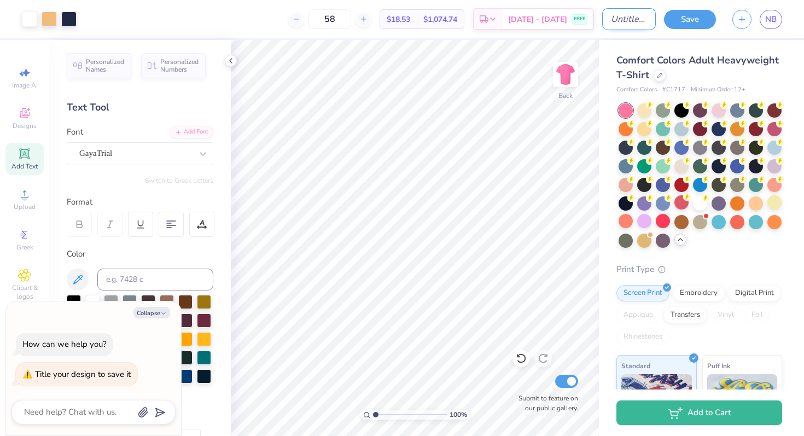
type textarea "x"
click at [614, 20] on input "Design Title" at bounding box center [629, 19] width 54 height 22
type input "i"
type textarea "x"
type input "in"
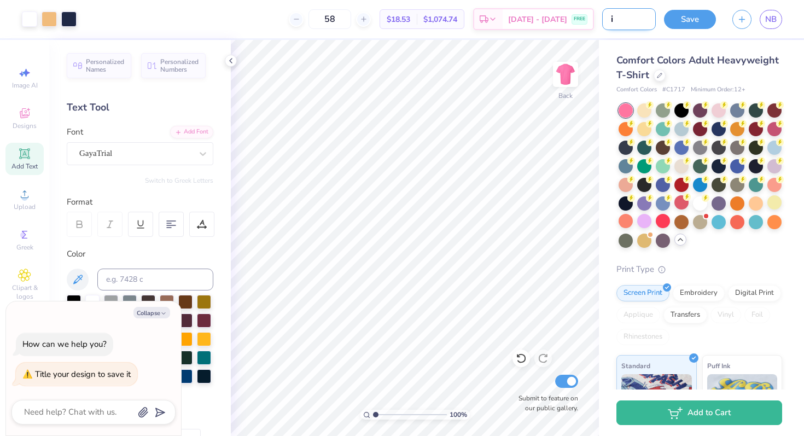
type textarea "x"
type input "inf"
type textarea "x"
type input "info"
type textarea "x"
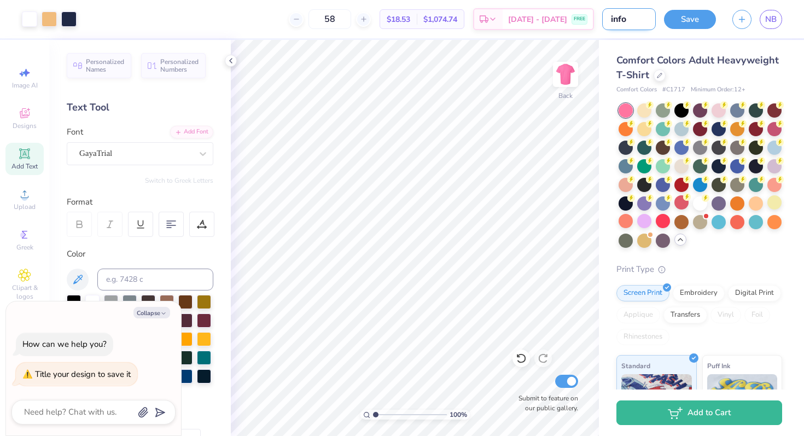
type input "info"
type textarea "x"
type input "info n"
type textarea "x"
type input "info ni"
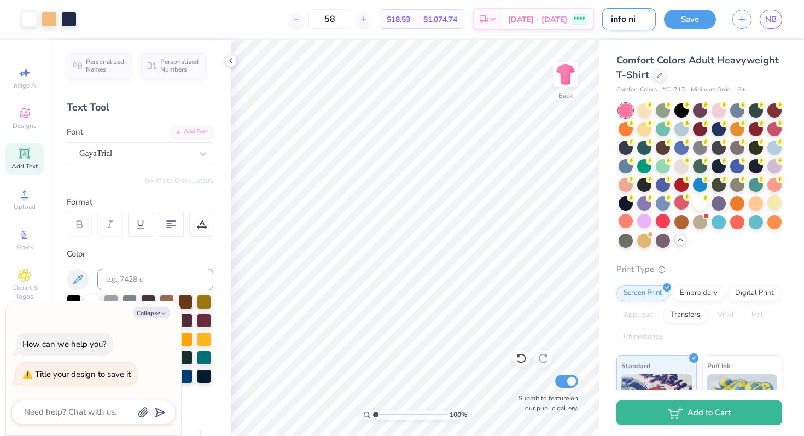
type textarea "x"
type input "info nig"
type textarea "x"
type input "info nigh"
type textarea "x"
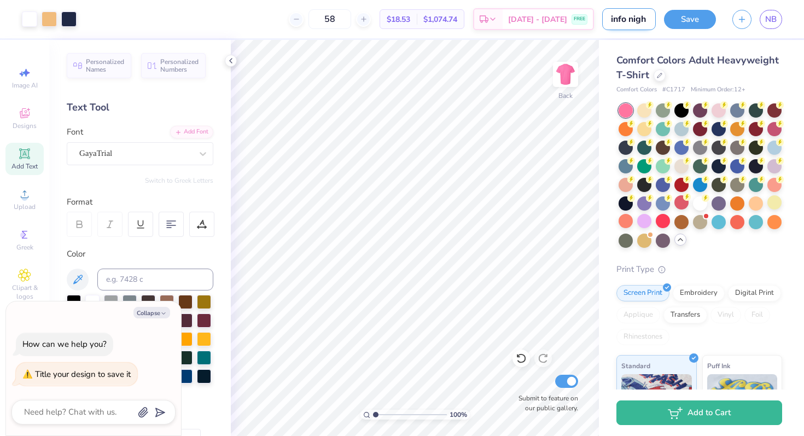
type input "info night"
type textarea "x"
type input "info night"
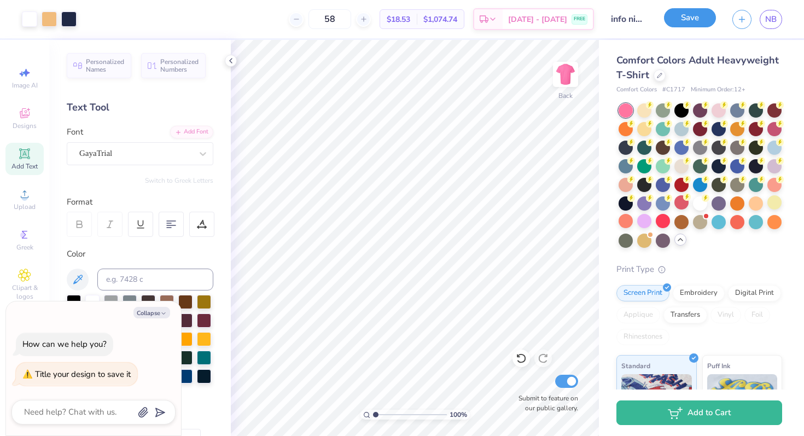
click at [697, 25] on button "Save" at bounding box center [690, 17] width 52 height 19
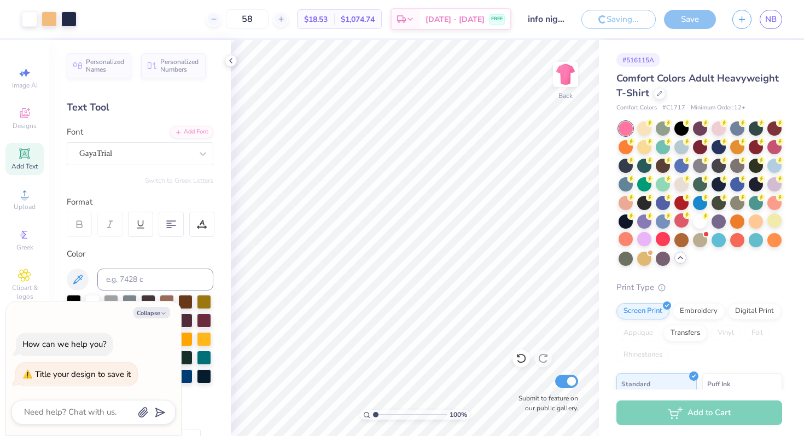
type textarea "x"
